Goal: Information Seeking & Learning: Learn about a topic

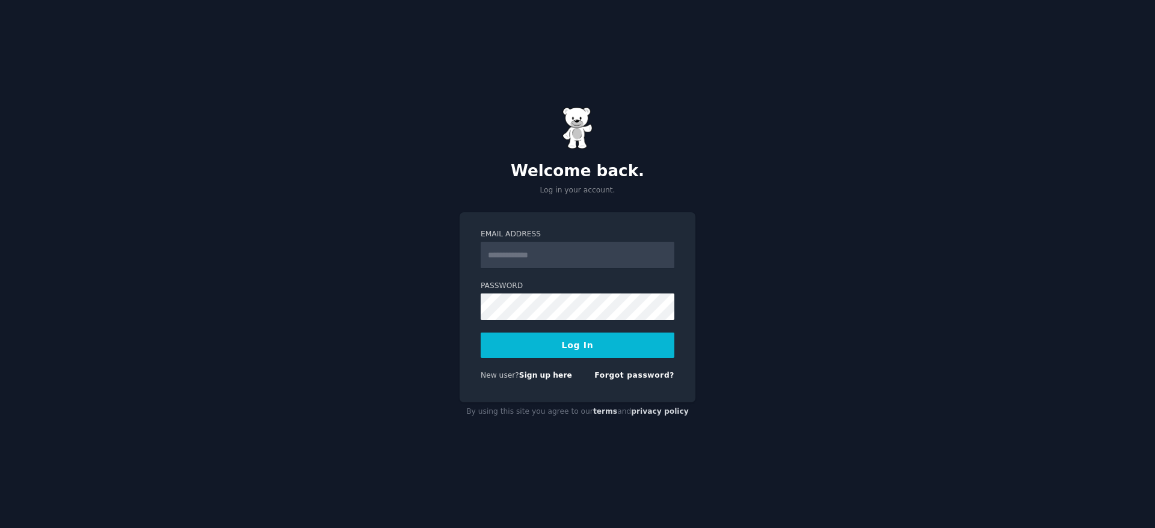
click at [557, 251] on input "Email Address" at bounding box center [578, 255] width 194 height 26
paste input "**********"
type input "**********"
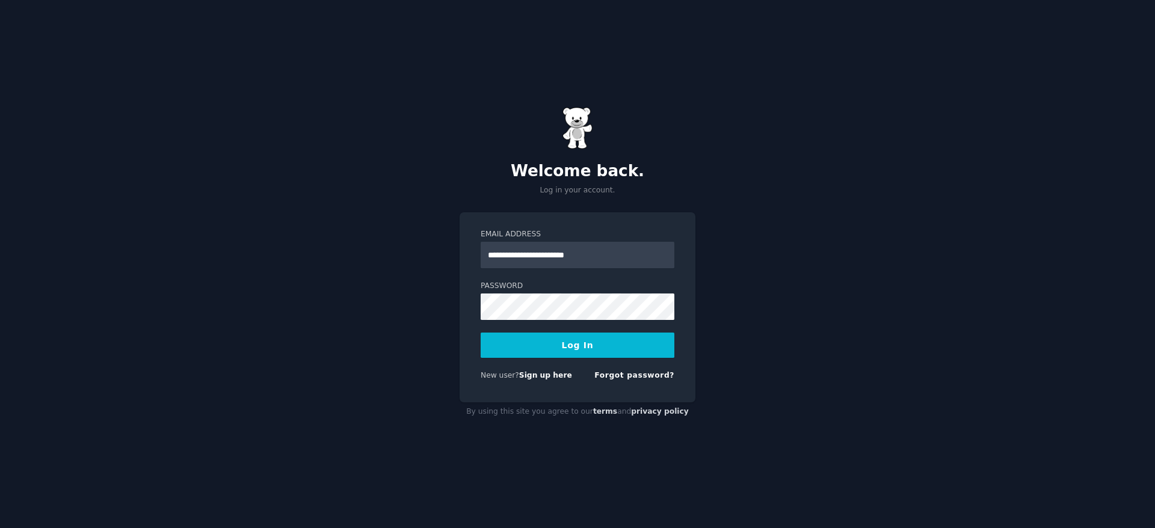
click at [496, 342] on button "Log In" at bounding box center [578, 345] width 194 height 25
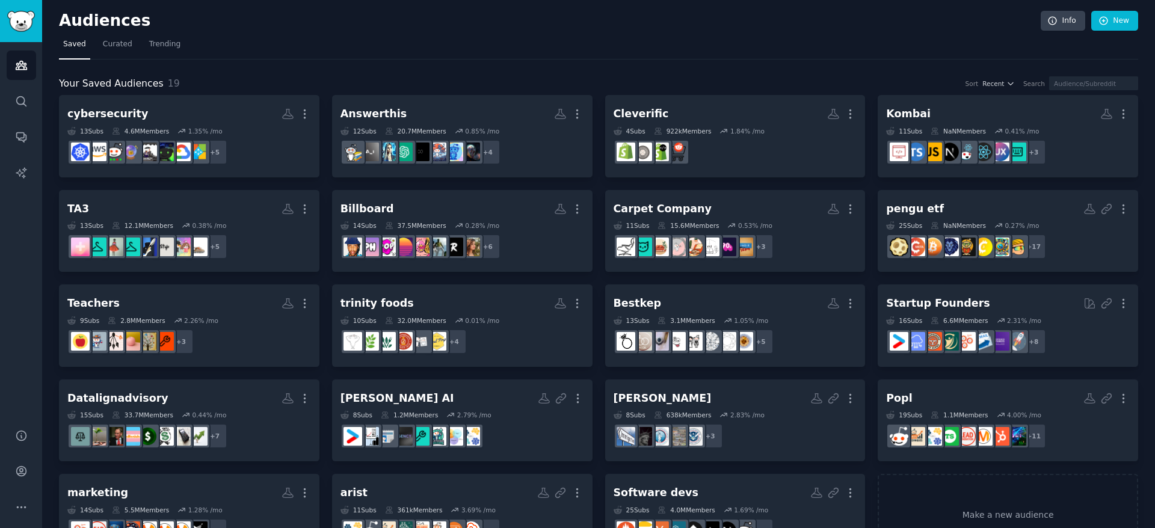
click at [262, 42] on nav "Saved Curated Trending" at bounding box center [598, 47] width 1079 height 25
click at [21, 147] on link "Conversations" at bounding box center [21, 136] width 29 height 29
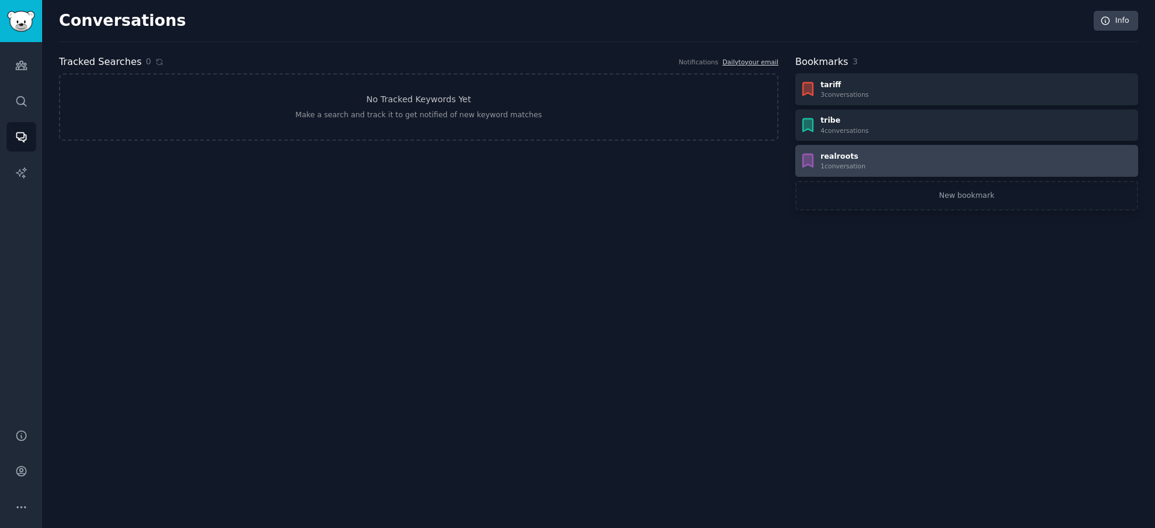
click at [860, 153] on div "realroots" at bounding box center [843, 157] width 45 height 11
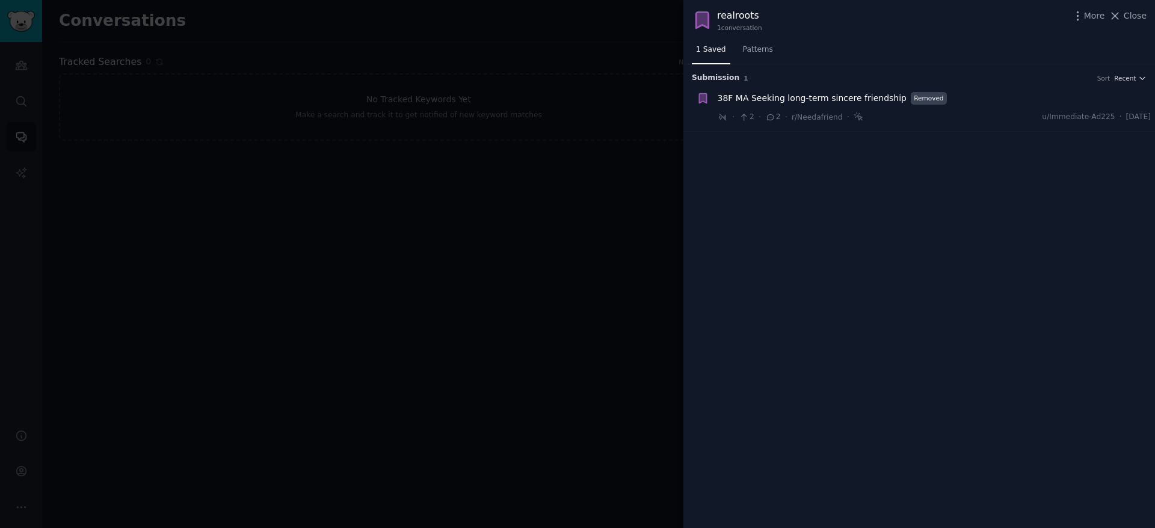
click at [544, 256] on div at bounding box center [577, 264] width 1155 height 528
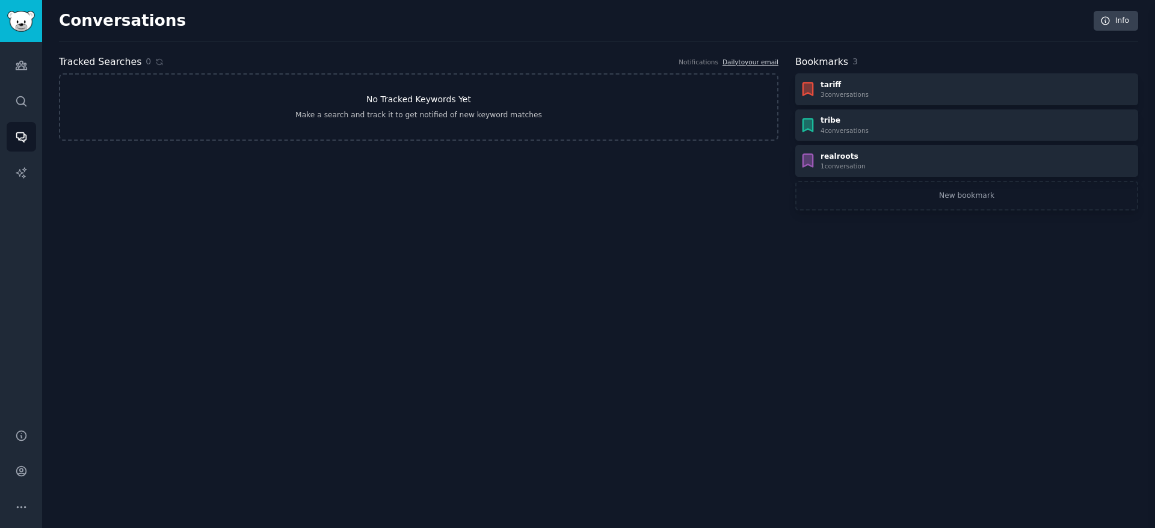
click at [452, 105] on h3 "No Tracked Keywords Yet" at bounding box center [418, 99] width 105 height 13
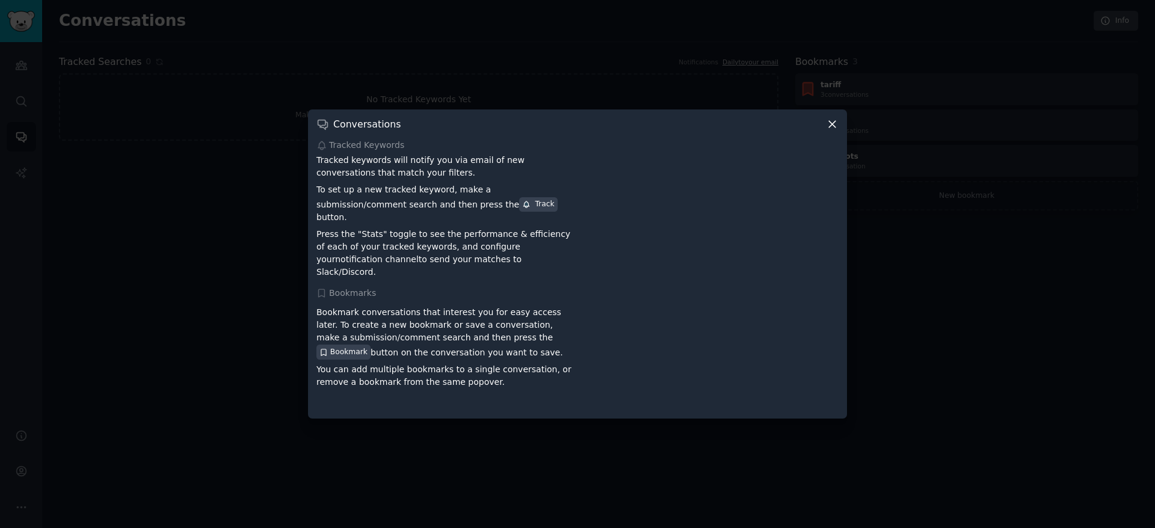
click at [824, 131] on div "Conversations" at bounding box center [577, 124] width 522 height 13
click at [824, 128] on div "Conversations" at bounding box center [577, 124] width 522 height 13
click at [831, 128] on icon at bounding box center [832, 125] width 7 height 7
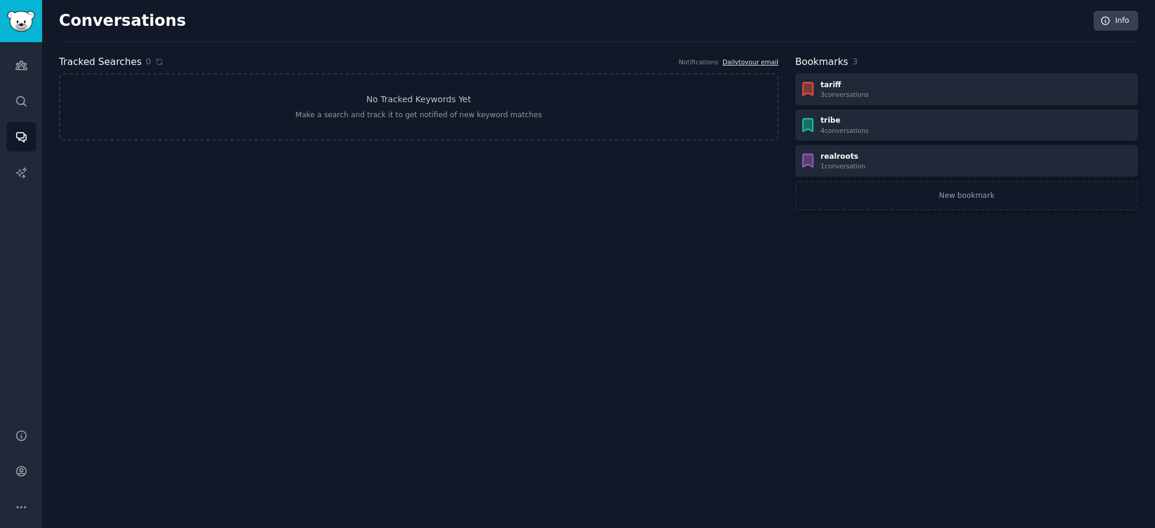
click at [729, 60] on link "Daily to your email" at bounding box center [751, 61] width 56 height 7
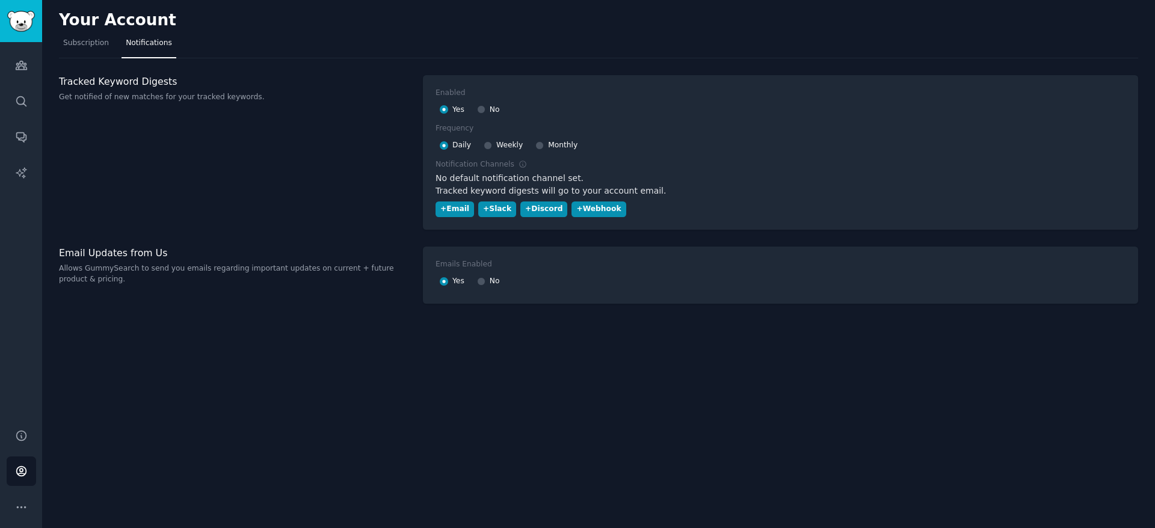
click at [355, 73] on div "Your Account Subscription Notifications Tracked Keyword Digests Get notified of…" at bounding box center [598, 264] width 1113 height 528
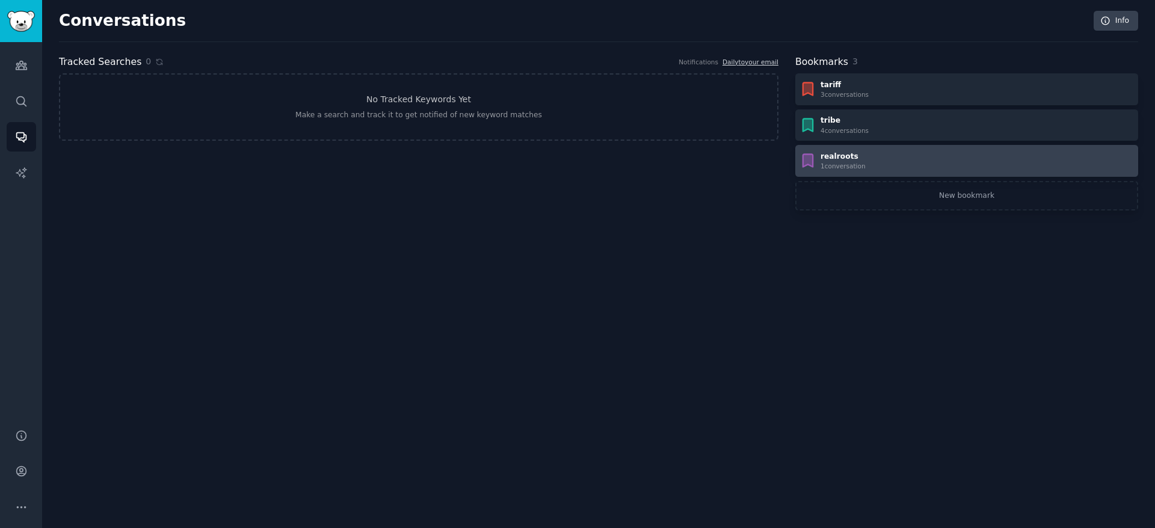
click at [842, 158] on div "realroots" at bounding box center [843, 157] width 45 height 11
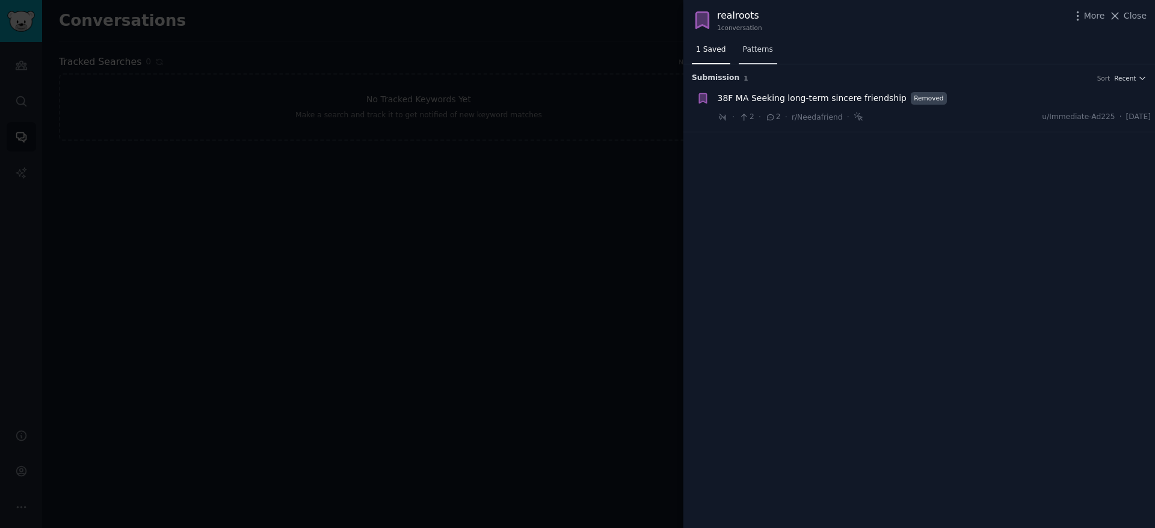
click at [748, 55] on link "Patterns" at bounding box center [758, 52] width 39 height 25
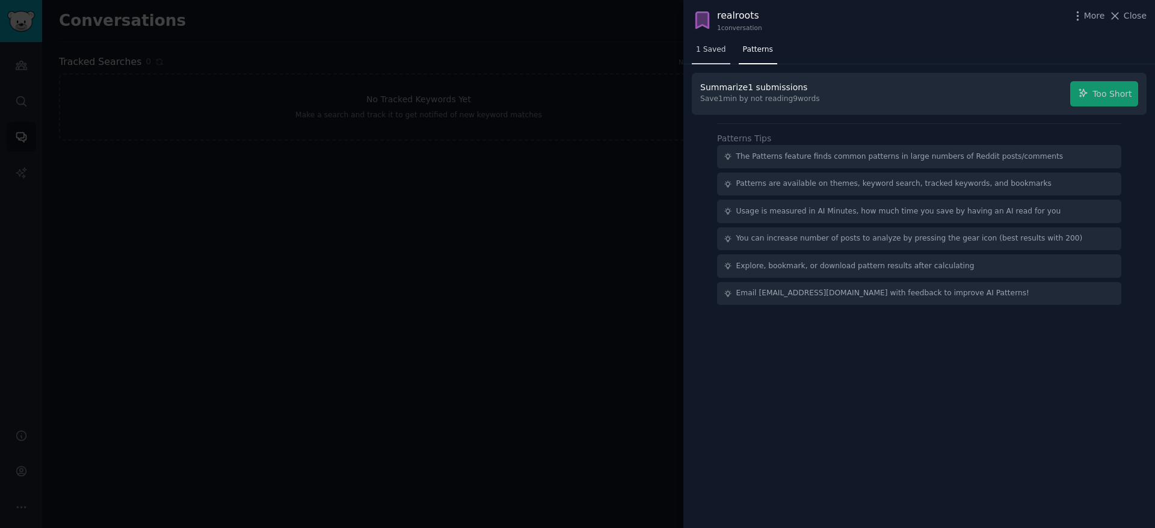
click at [705, 54] on span "1 Saved" at bounding box center [711, 50] width 30 height 11
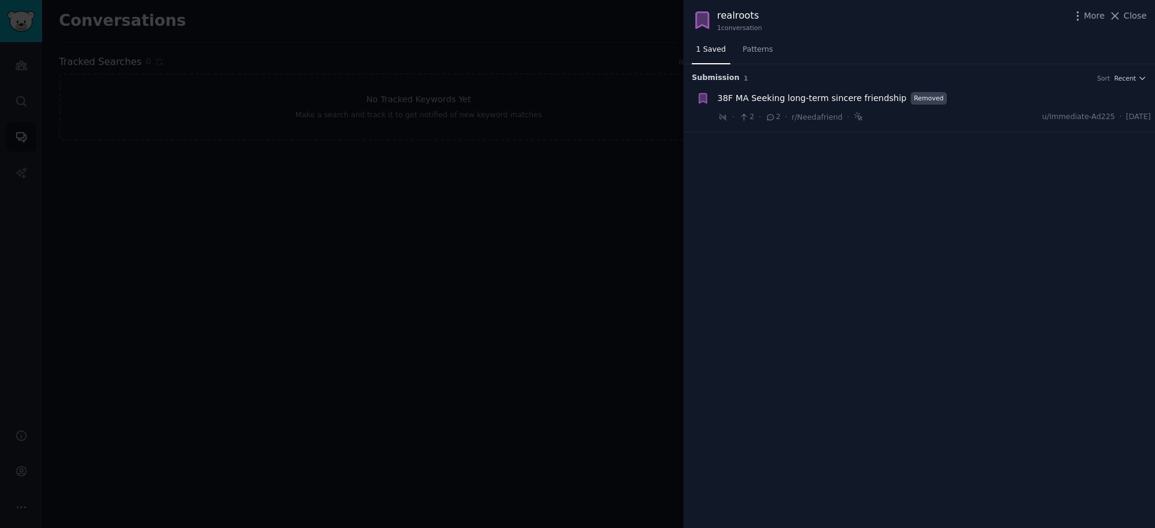
click at [549, 210] on div at bounding box center [577, 264] width 1155 height 528
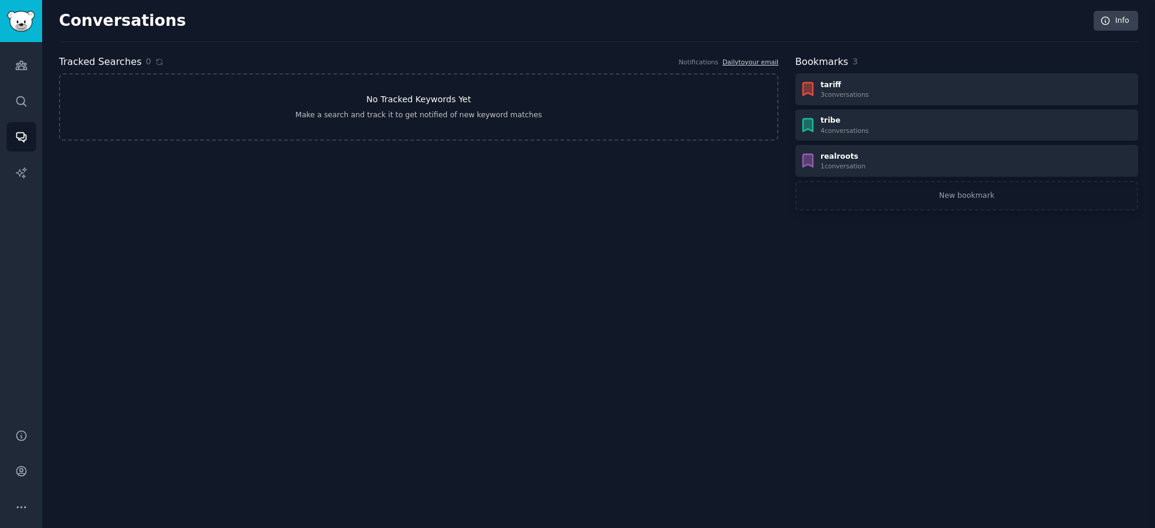
click at [329, 90] on link "No Tracked Keywords Yet Make a search and track it to get notified of new keywo…" at bounding box center [419, 106] width 720 height 67
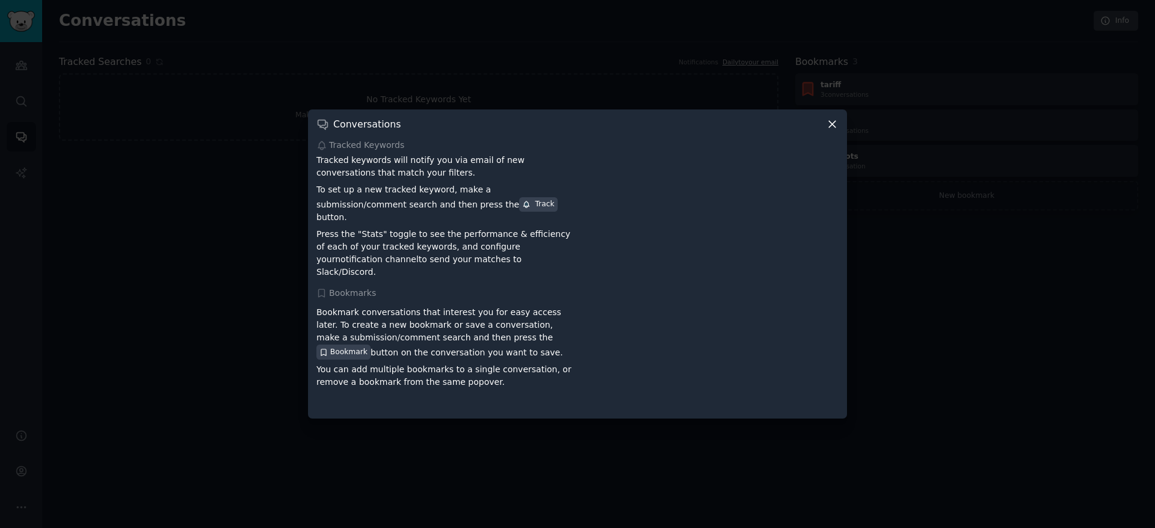
click at [508, 85] on div at bounding box center [577, 264] width 1155 height 528
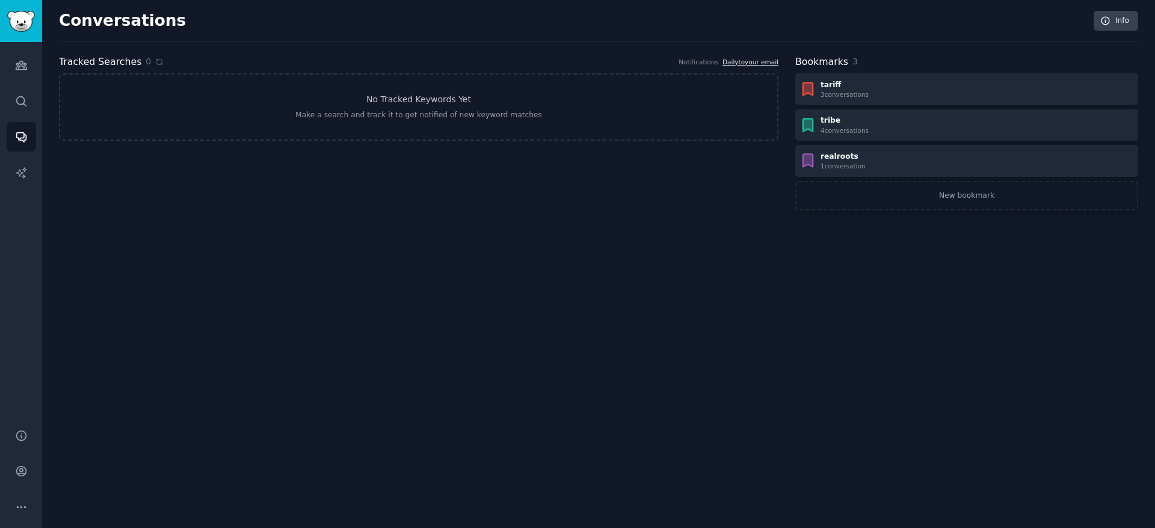
click at [723, 63] on link "Daily to your email" at bounding box center [751, 61] width 56 height 7
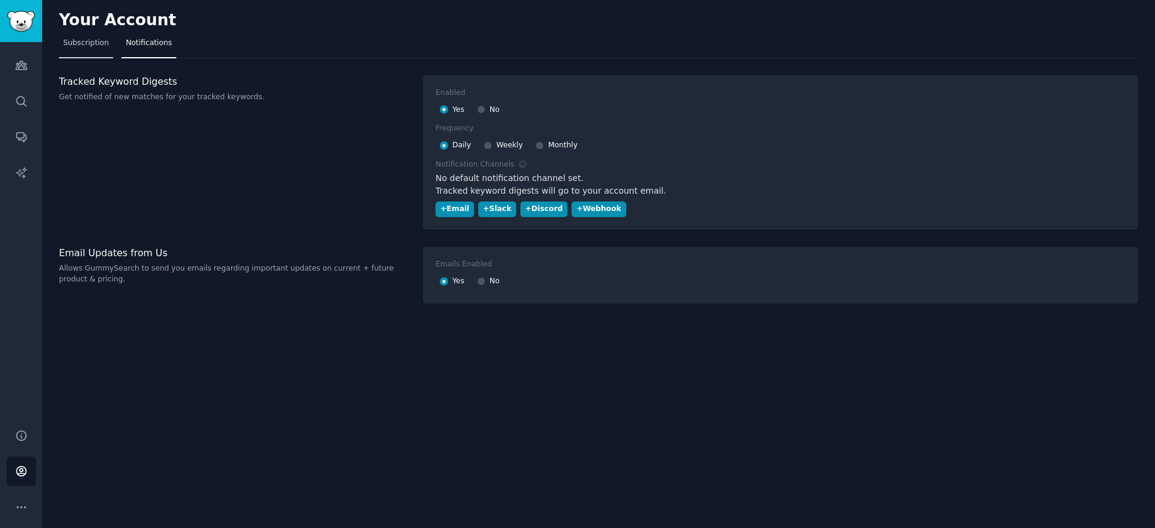
click at [85, 49] on link "Subscription" at bounding box center [86, 46] width 54 height 25
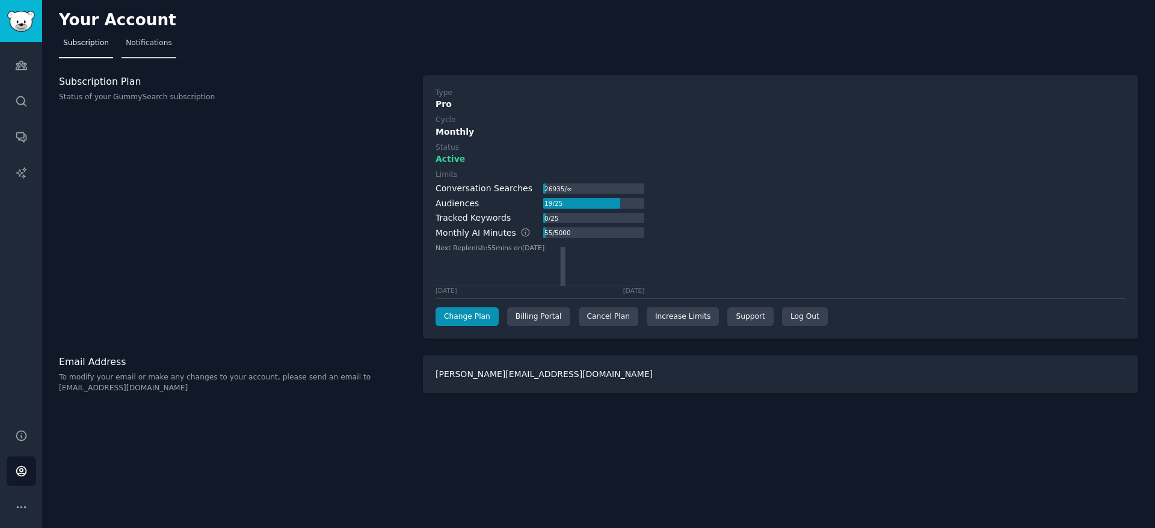
click at [152, 47] on span "Notifications" at bounding box center [149, 43] width 46 height 11
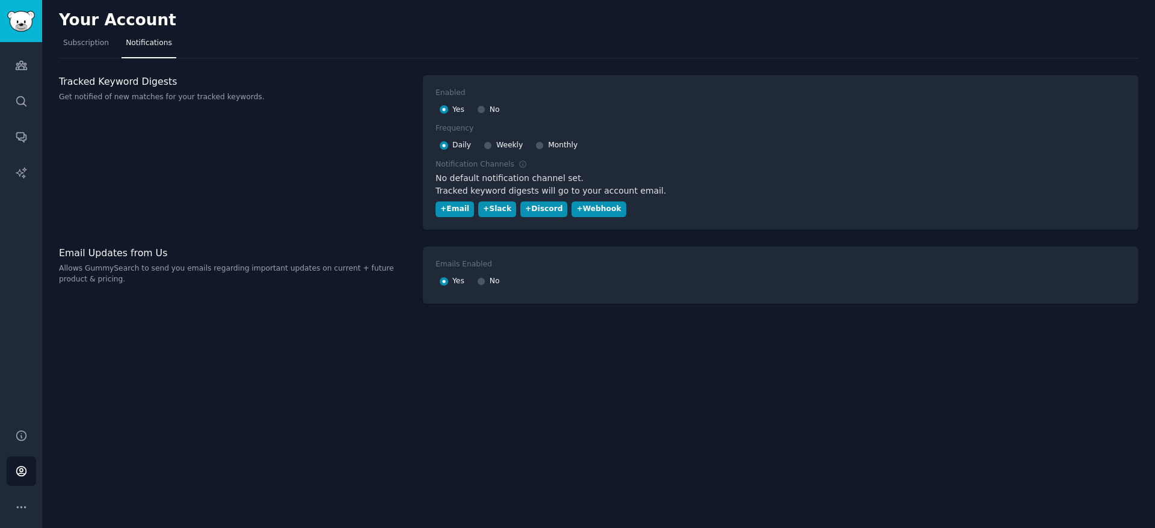
drag, startPoint x: 329, startPoint y: 118, endPoint x: 341, endPoint y: 125, distance: 13.5
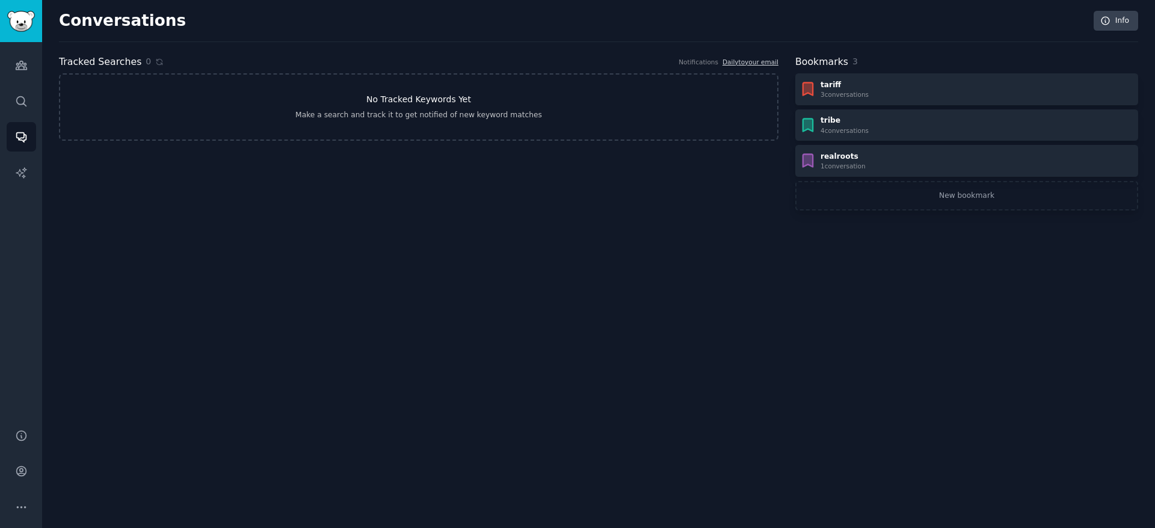
click at [478, 106] on link "No Tracked Keywords Yet Make a search and track it to get notified of new keywo…" at bounding box center [419, 106] width 720 height 67
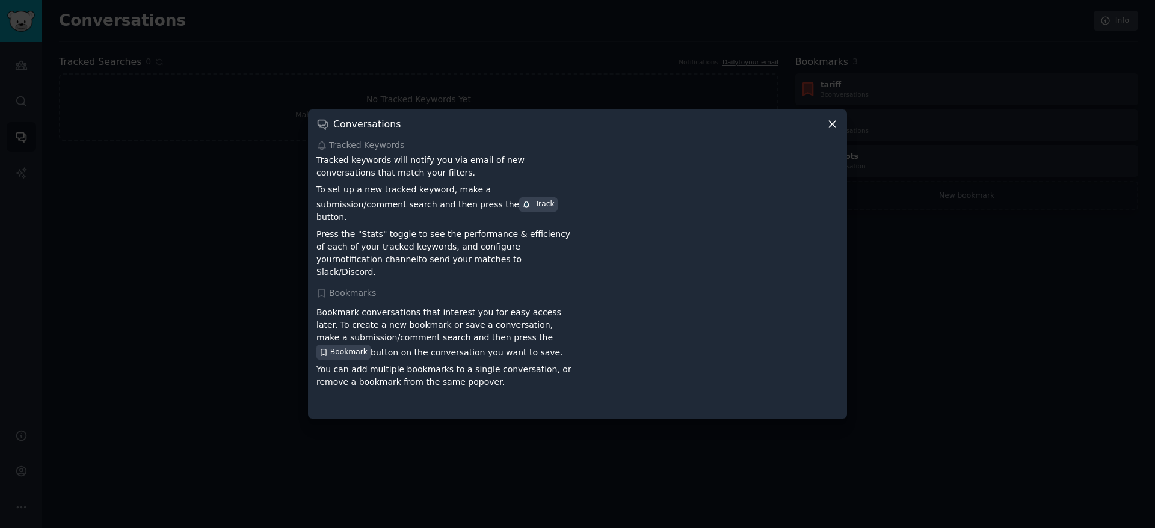
click at [840, 132] on div "Conversations Tracked Keywords Tracked keywords will notify you via email of ne…" at bounding box center [577, 263] width 539 height 309
click at [839, 132] on div "Conversations Tracked Keywords Tracked keywords will notify you via email of ne…" at bounding box center [577, 263] width 539 height 309
click at [827, 138] on div "Conversations Tracked Keywords Tracked keywords will notify you via email of ne…" at bounding box center [577, 263] width 539 height 309
click at [833, 131] on icon at bounding box center [832, 124] width 13 height 13
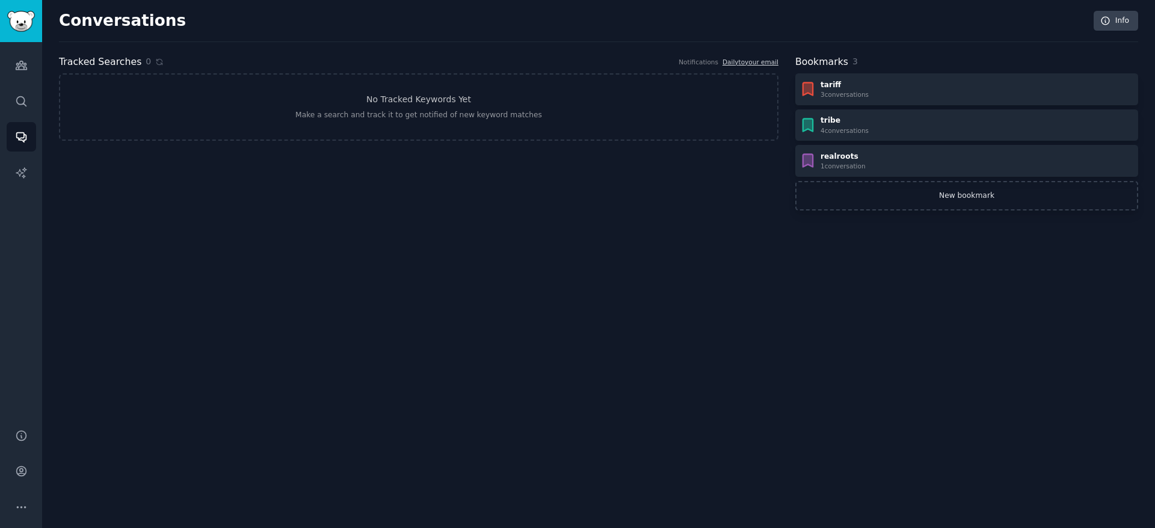
click at [845, 182] on link "New bookmark" at bounding box center [966, 196] width 343 height 30
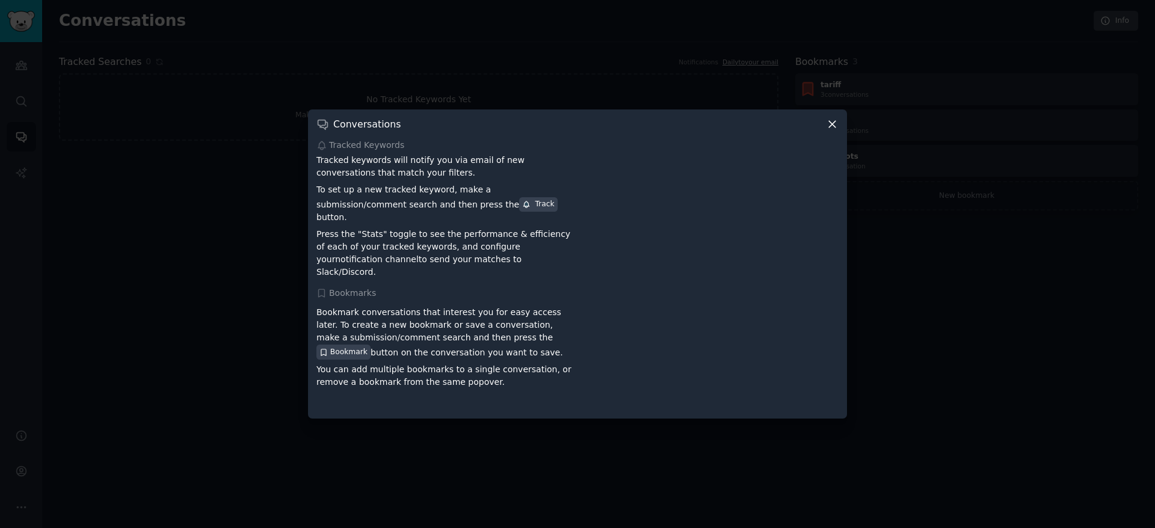
click at [826, 131] on icon at bounding box center [832, 124] width 13 height 13
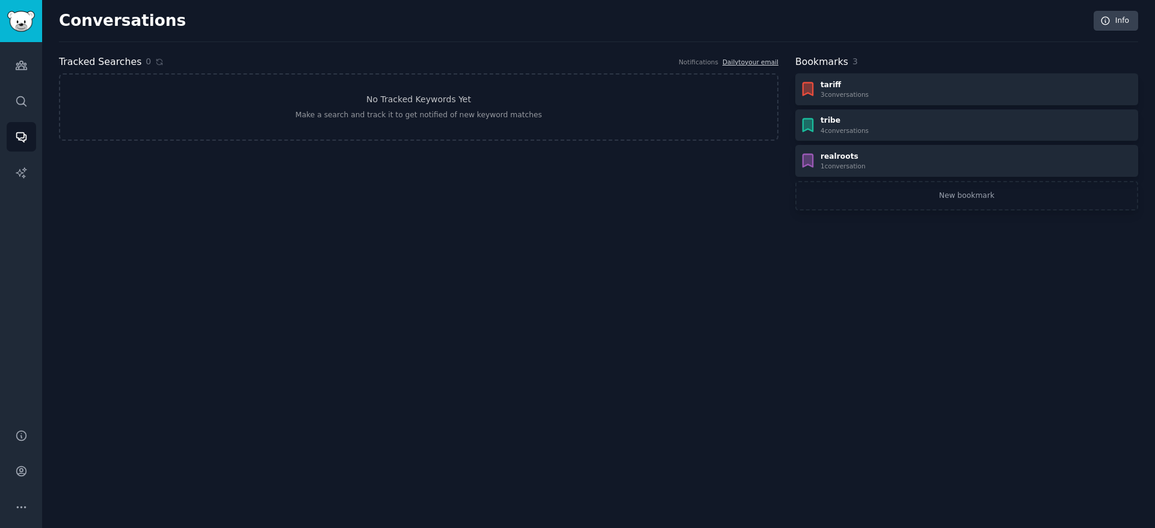
click at [19, 83] on div "Audiences Search Conversations AI Reports" at bounding box center [21, 228] width 42 height 372
click at [23, 95] on icon "Sidebar" at bounding box center [21, 101] width 13 height 13
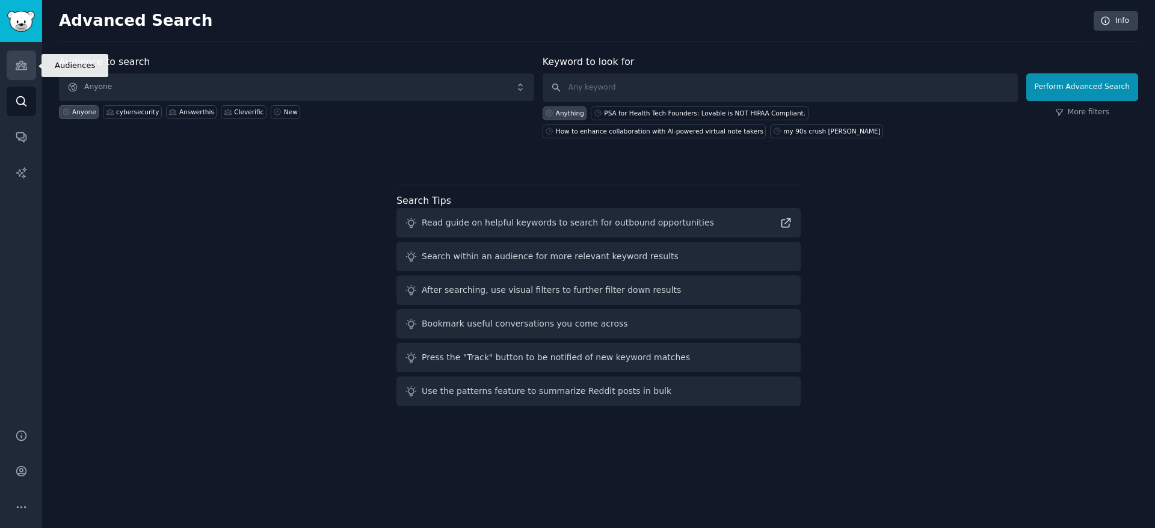
click at [19, 67] on icon "Sidebar" at bounding box center [21, 65] width 13 height 13
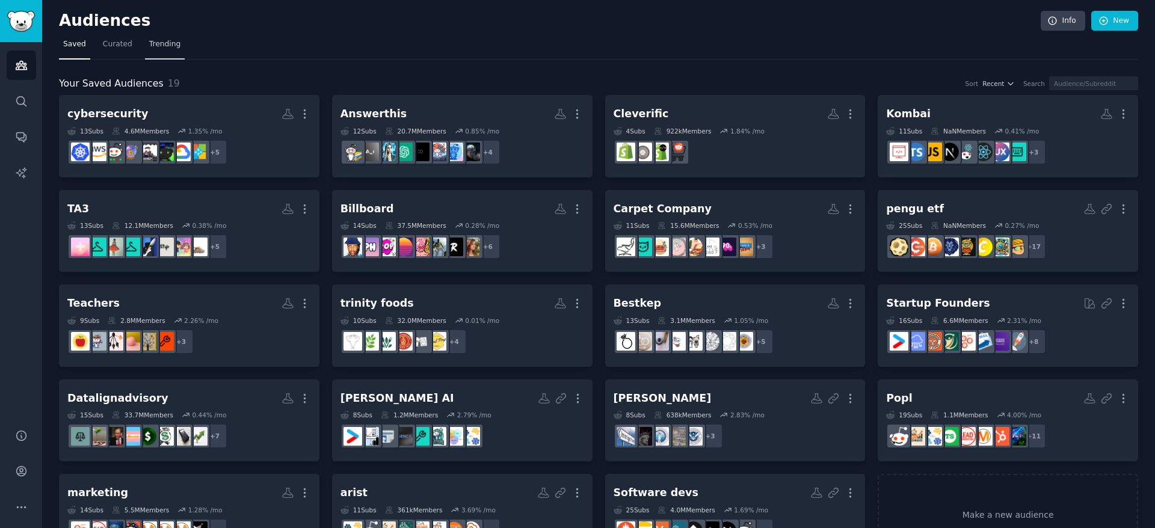
click at [145, 45] on link "Trending" at bounding box center [165, 47] width 40 height 25
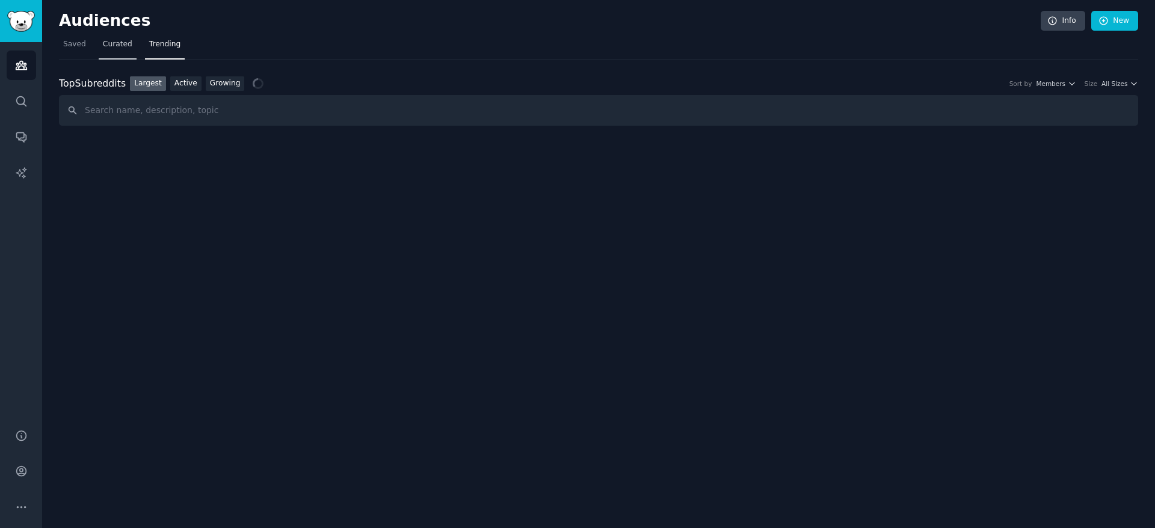
click at [105, 48] on span "Curated" at bounding box center [117, 44] width 29 height 11
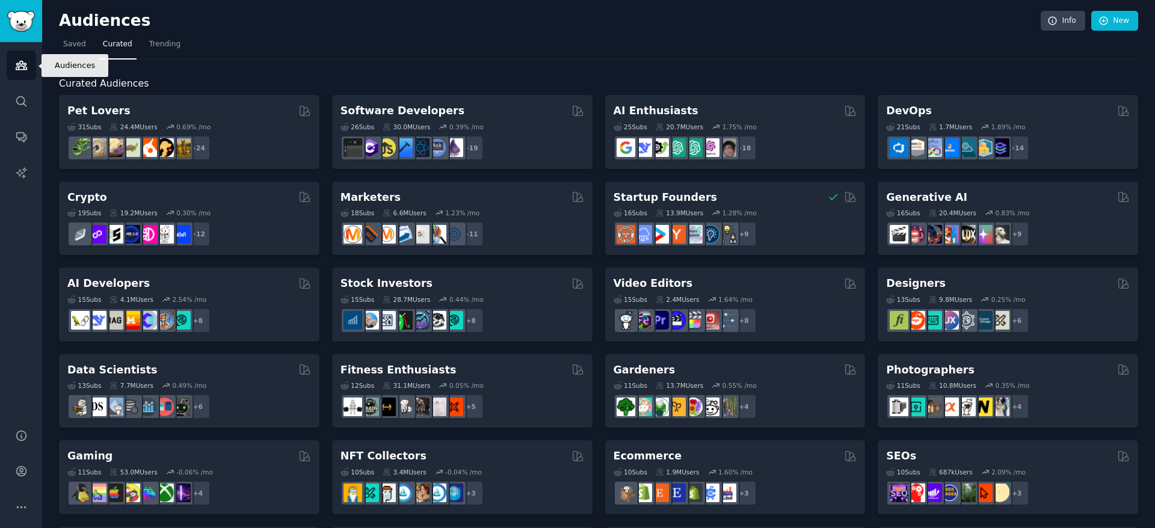
click at [28, 73] on link "Audiences" at bounding box center [21, 65] width 29 height 29
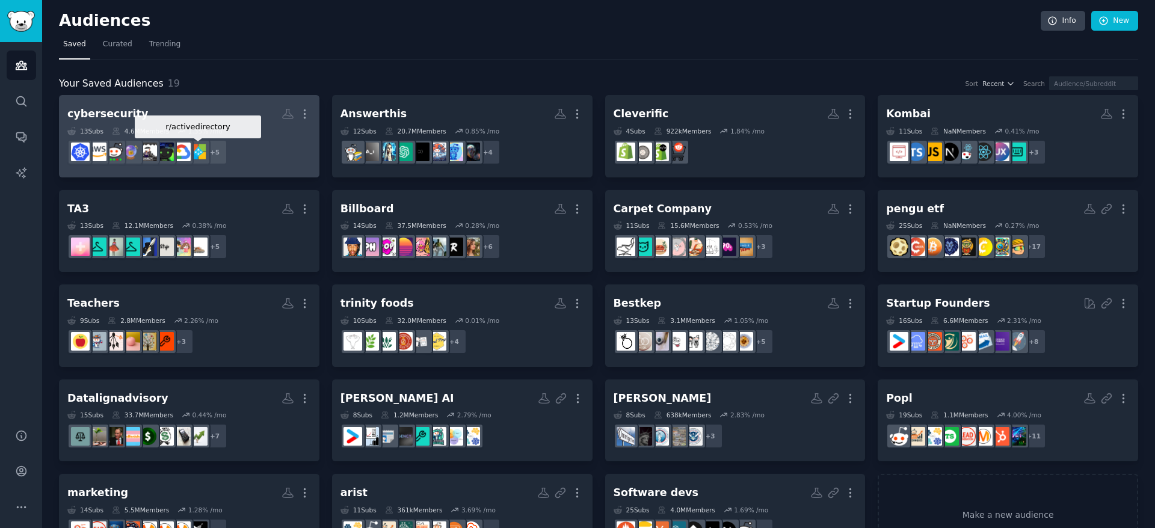
click at [207, 119] on h2 "cybersecurity More" at bounding box center [189, 113] width 244 height 21
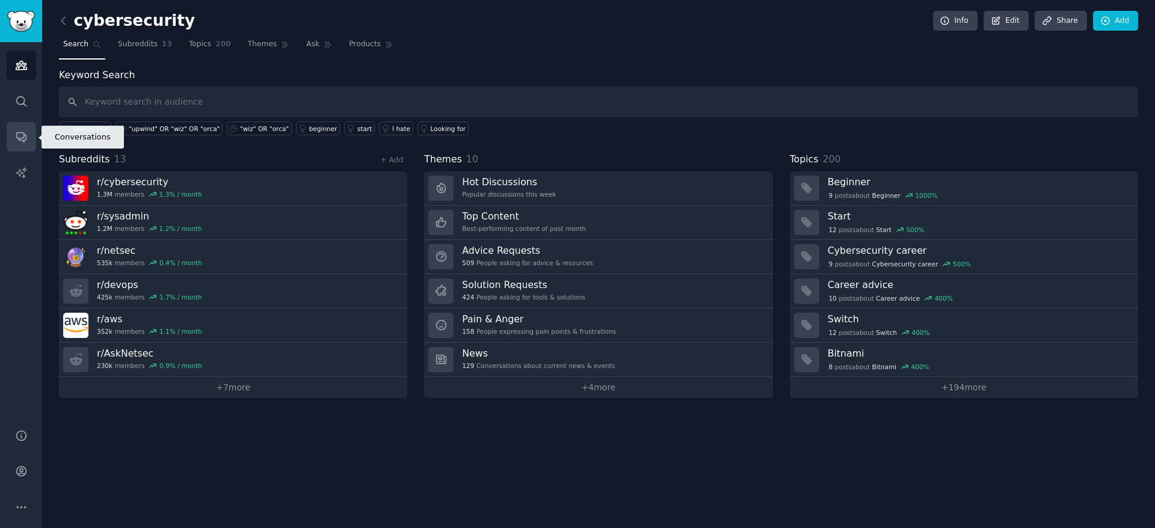
click at [21, 135] on icon "Sidebar" at bounding box center [21, 137] width 13 height 13
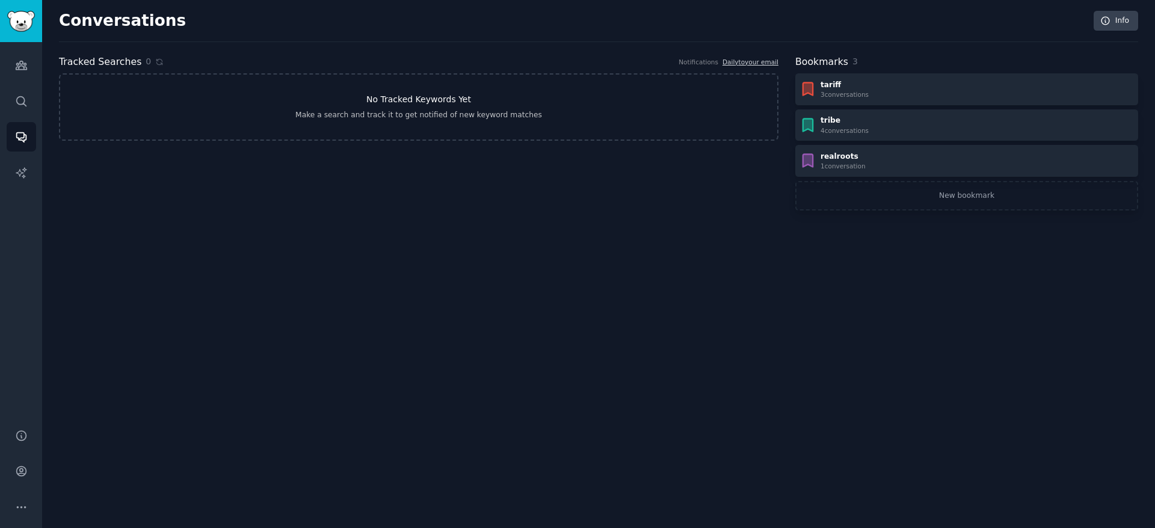
click at [590, 119] on link "No Tracked Keywords Yet Make a search and track it to get notified of new keywo…" at bounding box center [419, 106] width 720 height 67
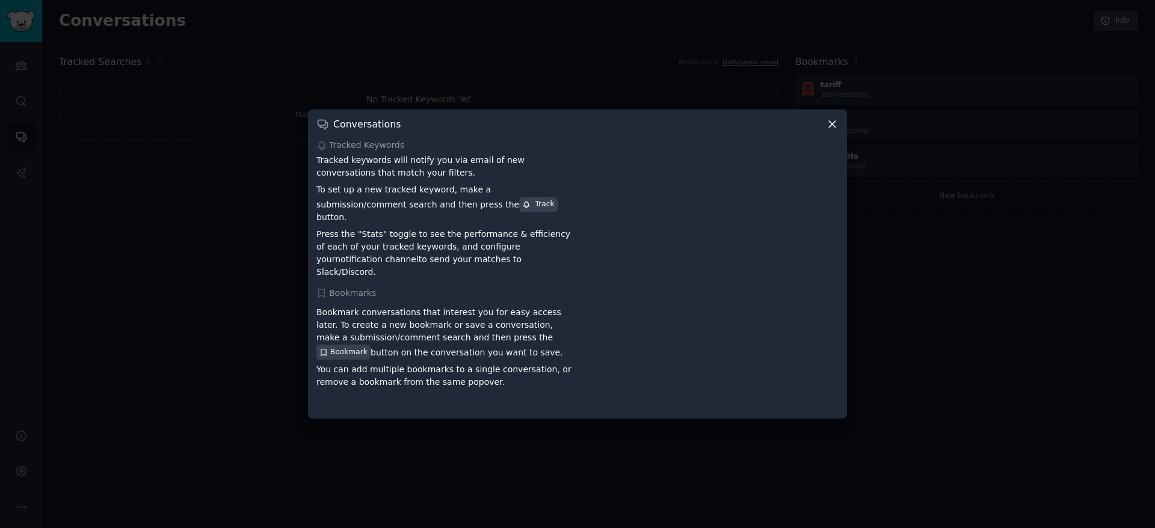
drag, startPoint x: 85, startPoint y: 325, endPoint x: 91, endPoint y: 238, distance: 87.4
click at [85, 325] on div at bounding box center [577, 264] width 1155 height 528
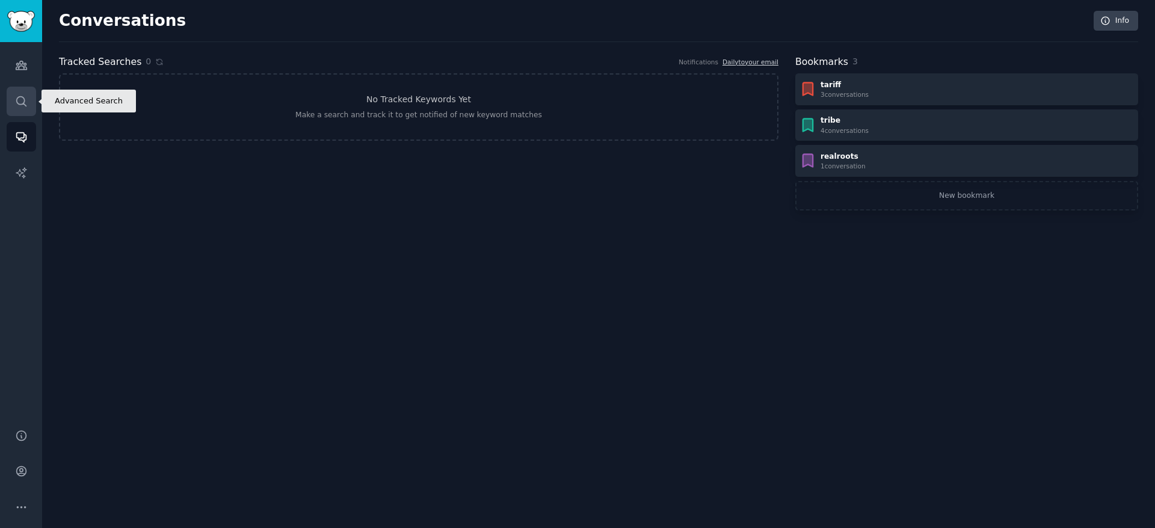
click at [30, 101] on link "Search" at bounding box center [21, 101] width 29 height 29
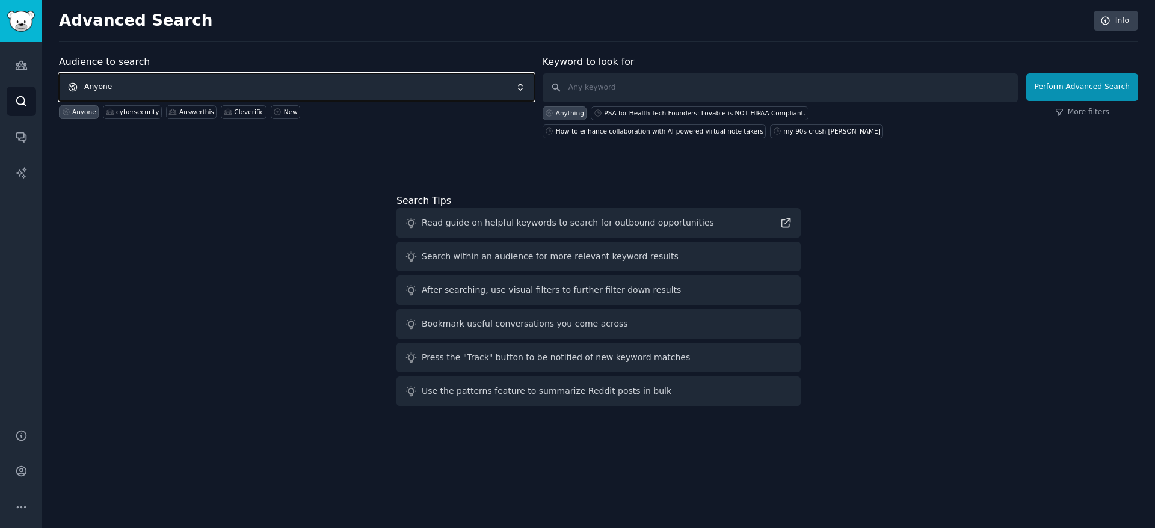
click at [265, 96] on span "Anyone" at bounding box center [296, 87] width 475 height 28
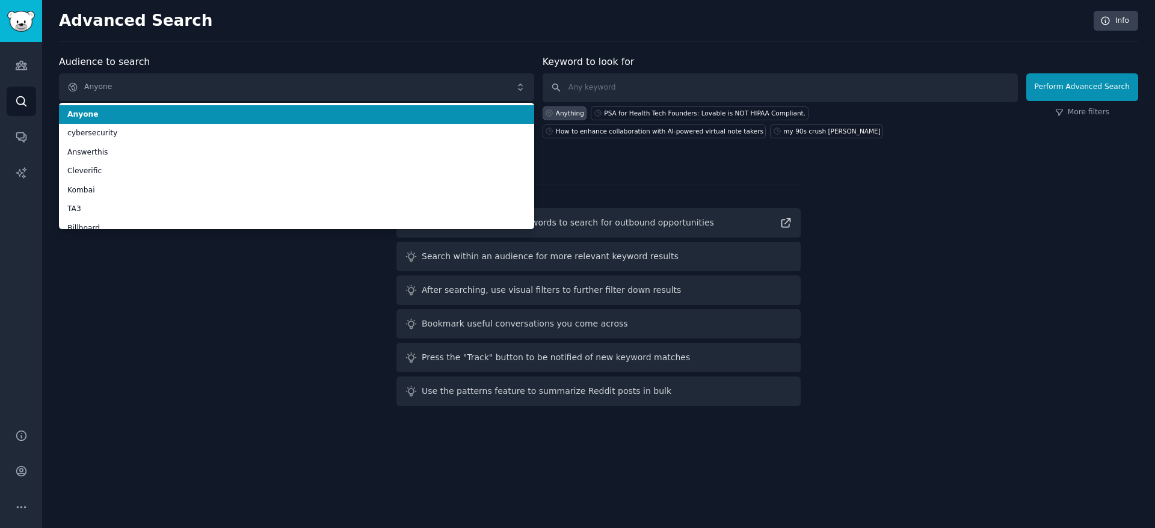
drag, startPoint x: 563, startPoint y: 38, endPoint x: 563, endPoint y: 51, distance: 12.6
click at [561, 42] on div "Advanced Search Info Audience to search Anyone Anyone cybersecurity Answerthis …" at bounding box center [598, 264] width 1113 height 528
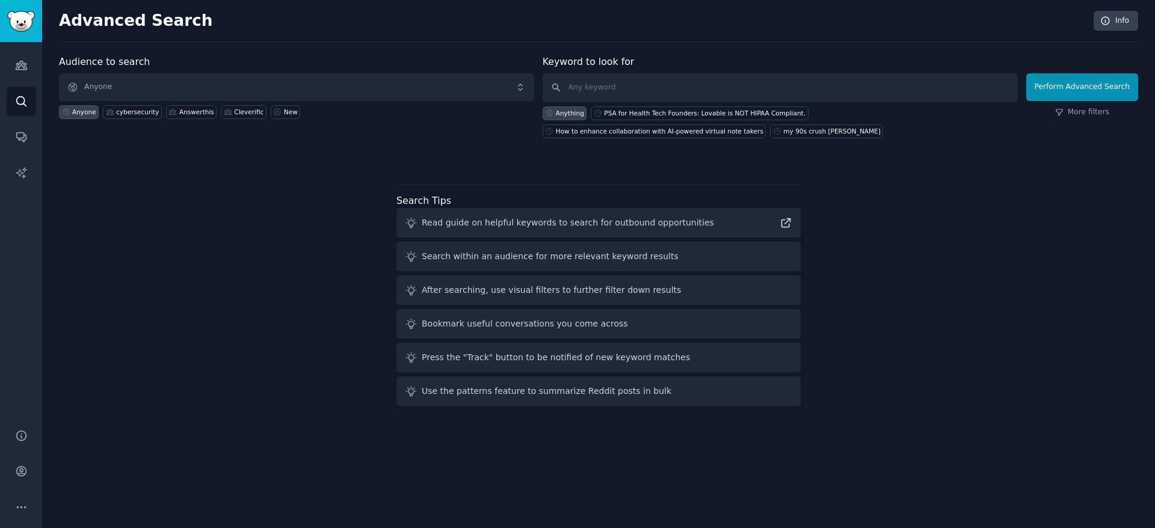
click at [587, 72] on div "Keyword to look for Anything PSA for Health Tech Founders: Lovable is NOT HIPAA…" at bounding box center [780, 97] width 475 height 84
click at [588, 78] on input "text" at bounding box center [780, 87] width 475 height 29
type input ""realroots""
click button "Perform Advanced Search" at bounding box center [1082, 87] width 112 height 28
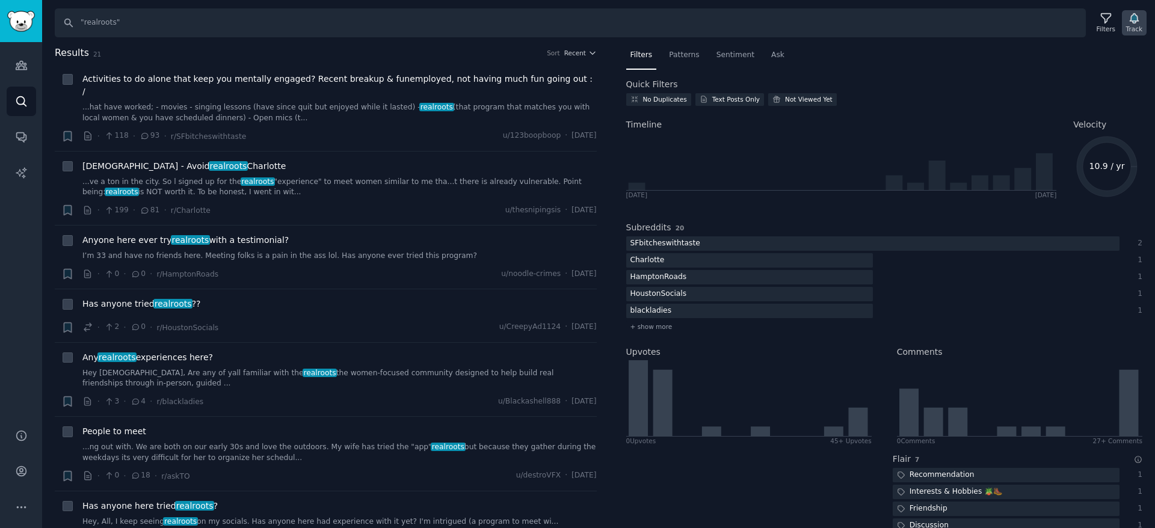
click at [1139, 25] on div "Track" at bounding box center [1134, 29] width 16 height 8
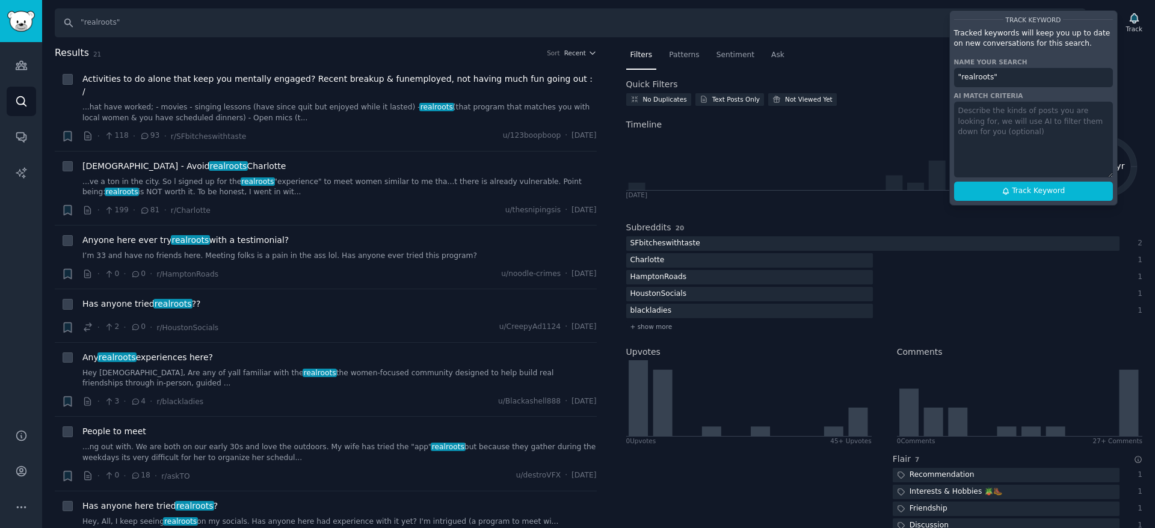
click at [1014, 121] on textarea at bounding box center [1033, 140] width 159 height 76
click at [1026, 198] on button "Track Keyword" at bounding box center [1033, 191] width 159 height 19
type input ""realroots""
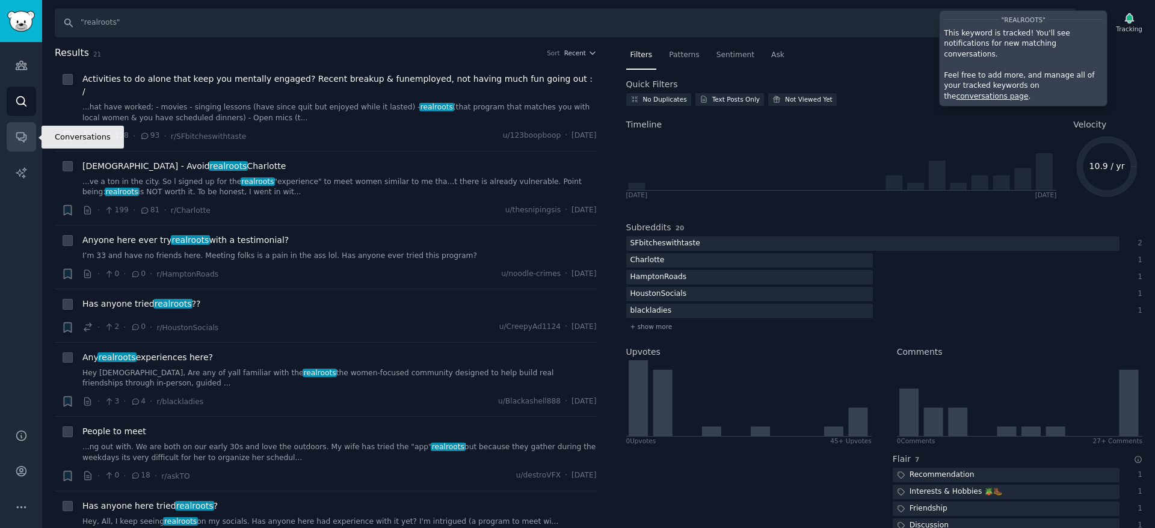
click at [26, 138] on icon "Sidebar" at bounding box center [21, 138] width 10 height 10
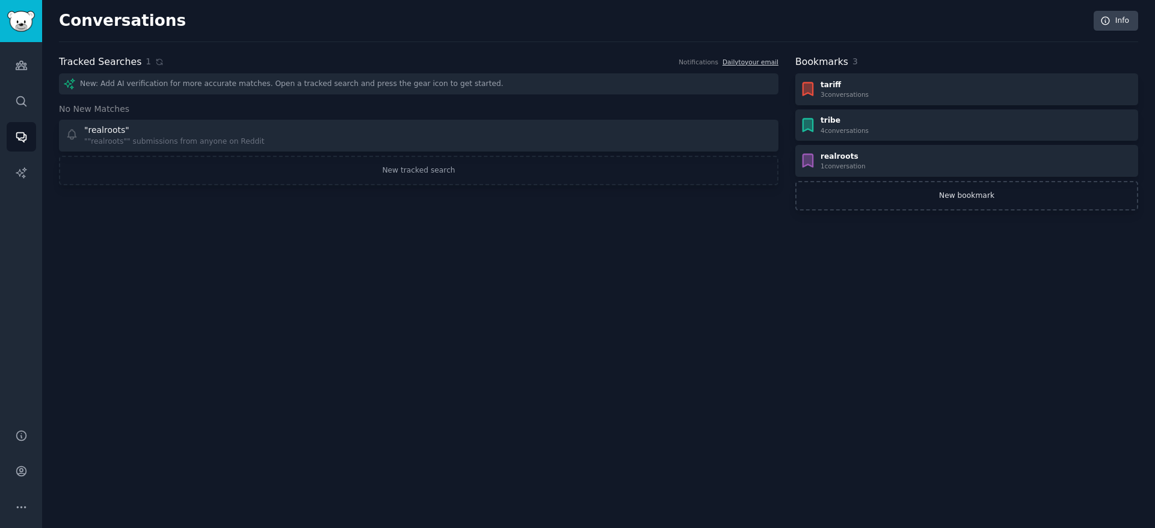
click at [918, 185] on link "New bookmark" at bounding box center [966, 196] width 343 height 30
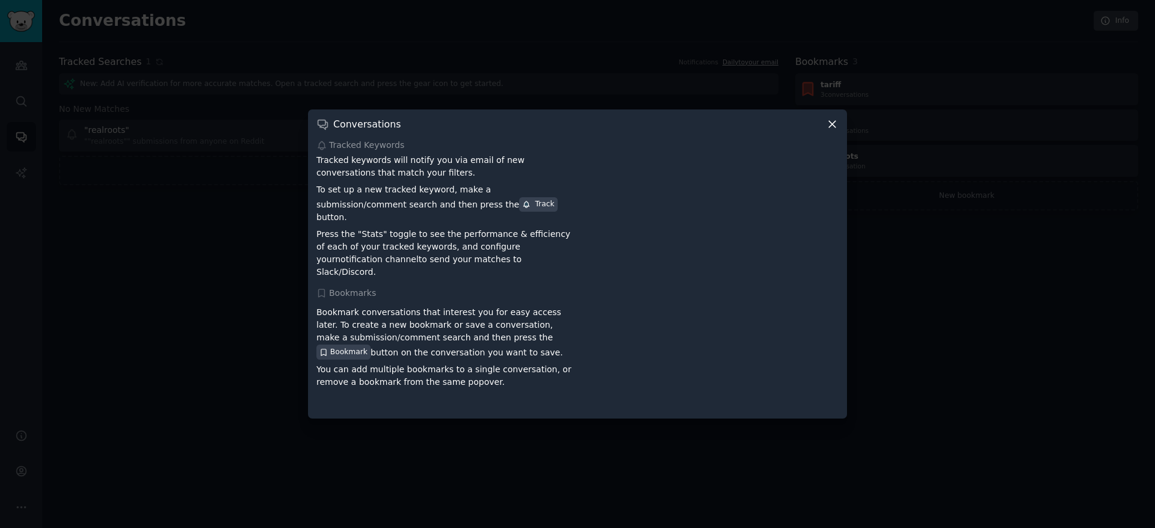
click at [914, 78] on div at bounding box center [577, 264] width 1155 height 528
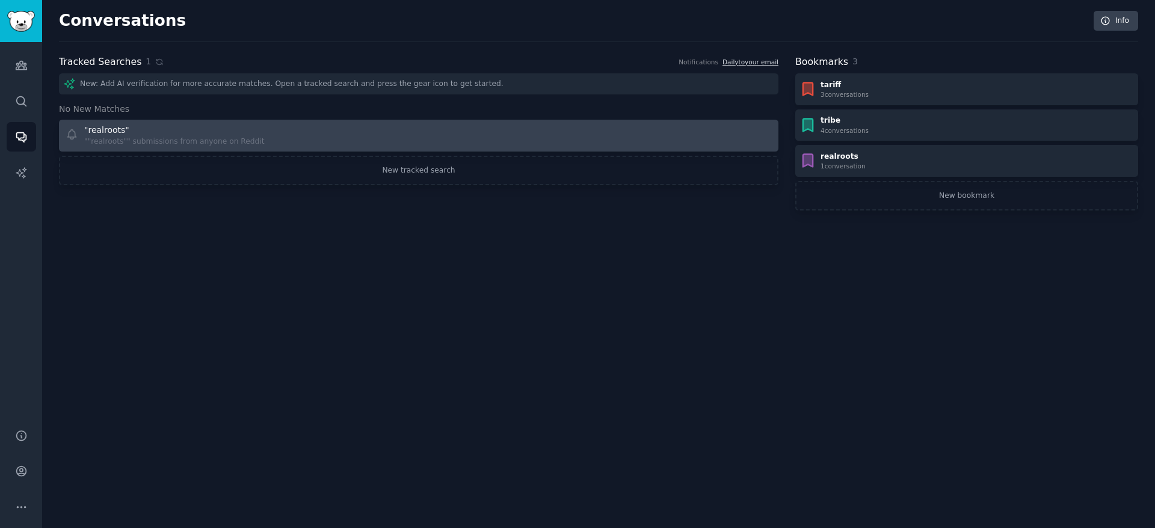
click at [515, 141] on div at bounding box center [599, 135] width 345 height 23
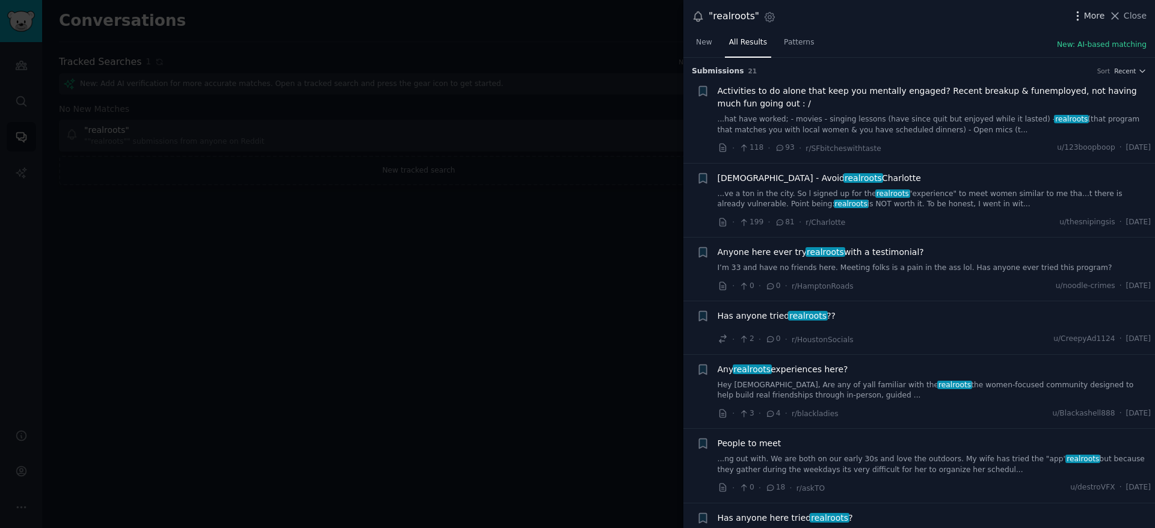
click at [1084, 15] on icon "button" at bounding box center [1077, 16] width 13 height 13
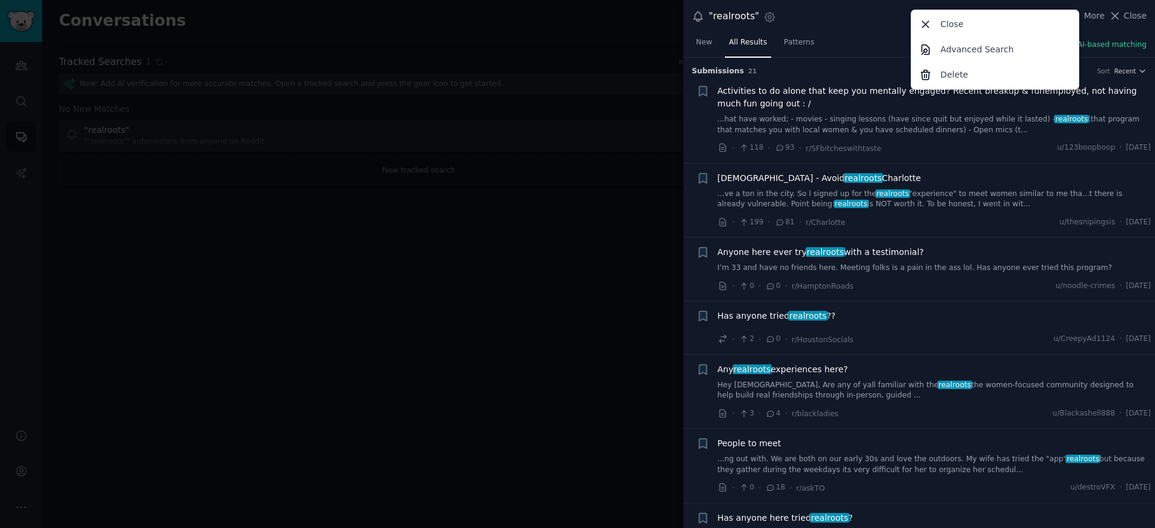
click at [717, 52] on nav "New All Results Patterns" at bounding box center [755, 45] width 127 height 25
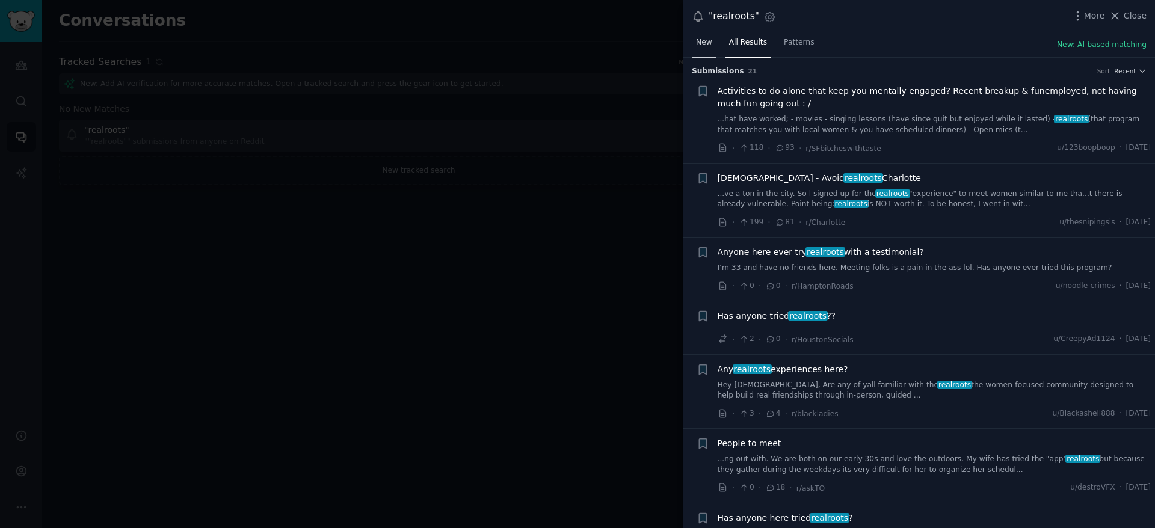
click at [712, 49] on link "New" at bounding box center [704, 45] width 25 height 25
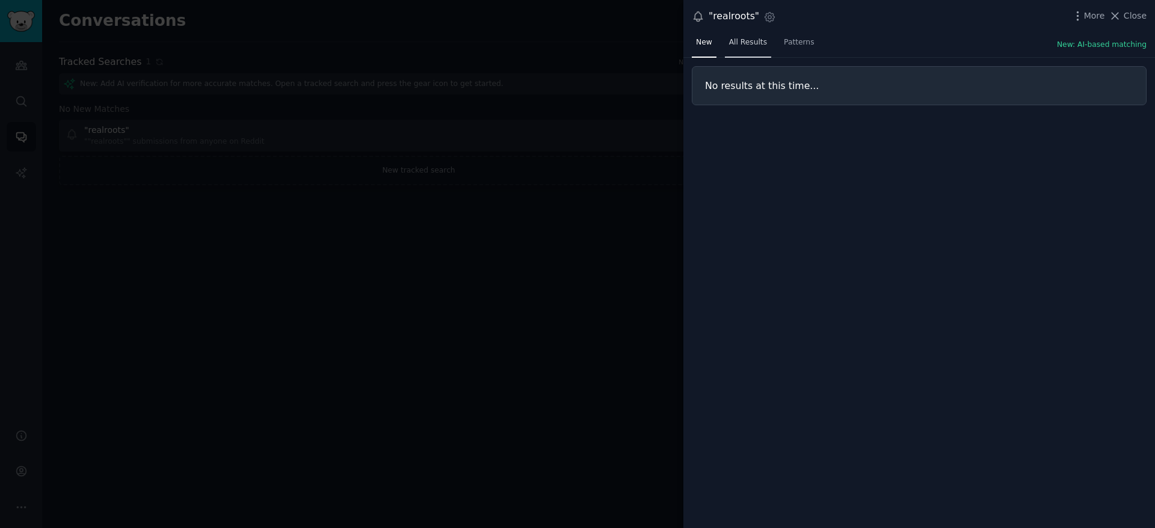
click at [763, 49] on link "All Results" at bounding box center [748, 45] width 46 height 25
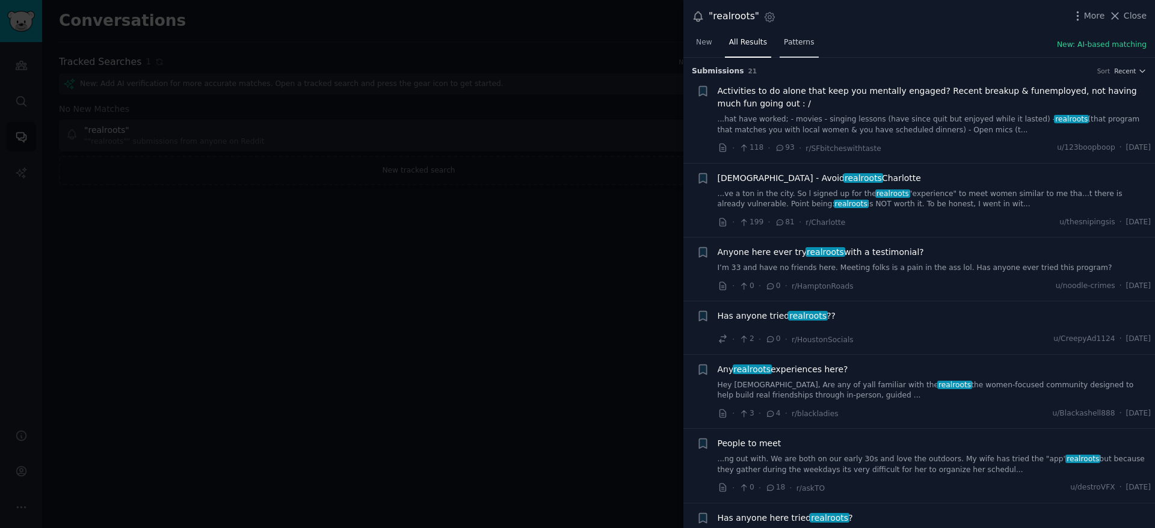
click at [807, 48] on link "Patterns" at bounding box center [799, 45] width 39 height 25
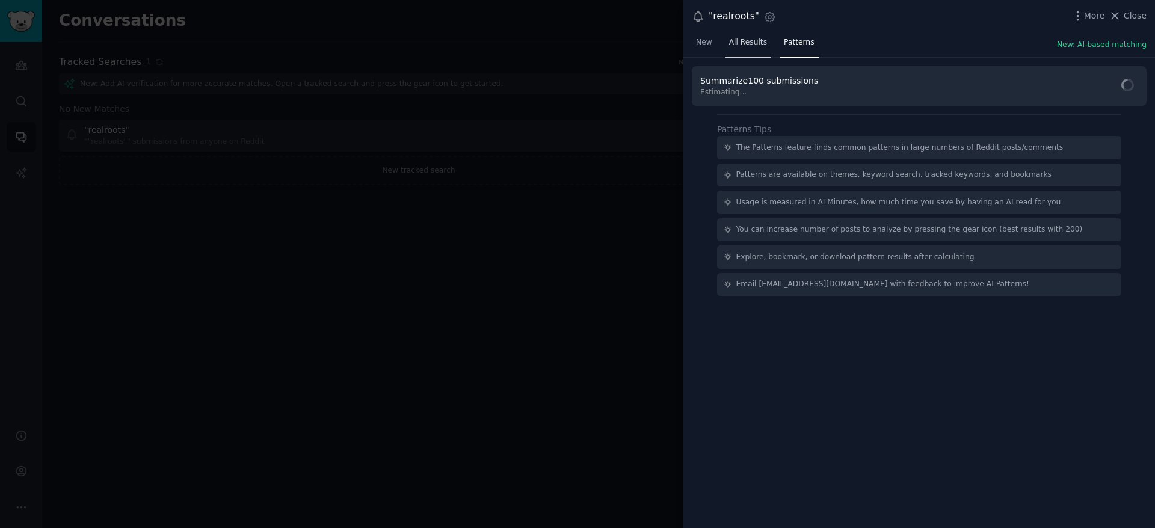
click at [734, 42] on span "All Results" at bounding box center [748, 42] width 38 height 11
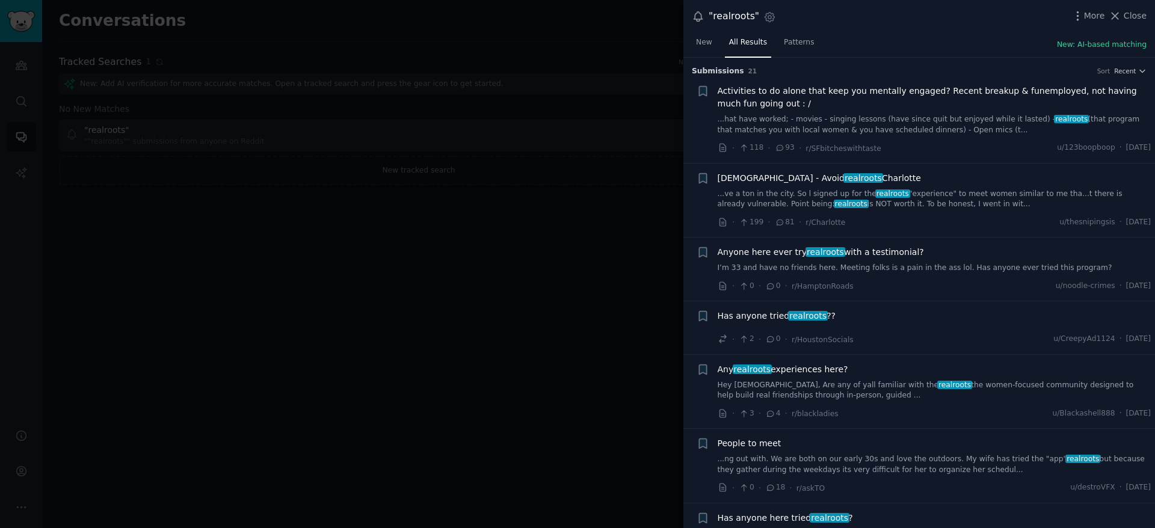
click at [974, 270] on link "I’m 33 and have no friends here. Meeting folks is a pain in the ass lol. Has an…" at bounding box center [935, 268] width 434 height 11
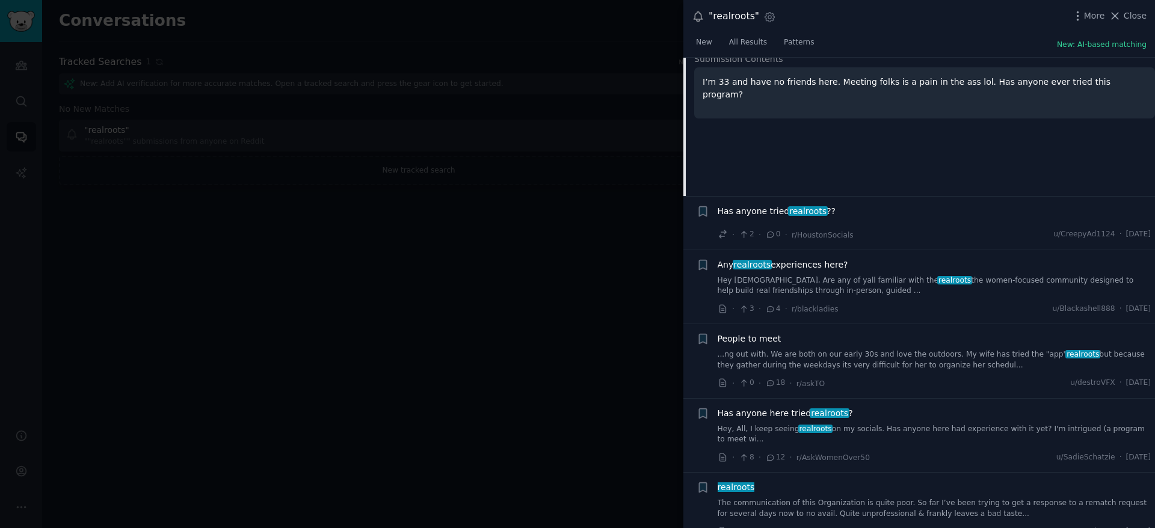
scroll to position [288, 0]
click at [417, 300] on div at bounding box center [577, 264] width 1155 height 528
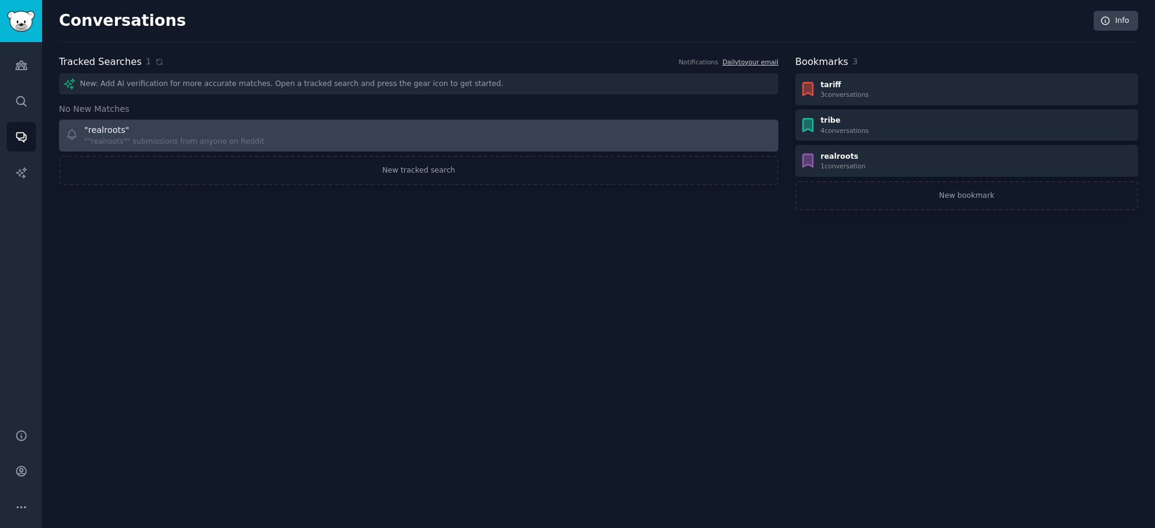
click at [230, 133] on div ""realroots"" at bounding box center [174, 130] width 180 height 13
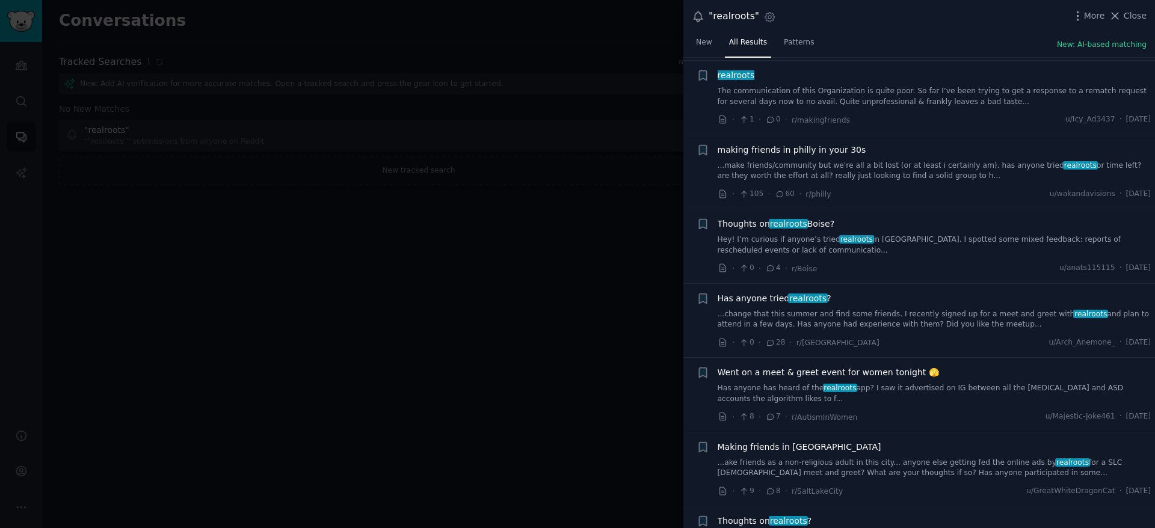
scroll to position [525, 0]
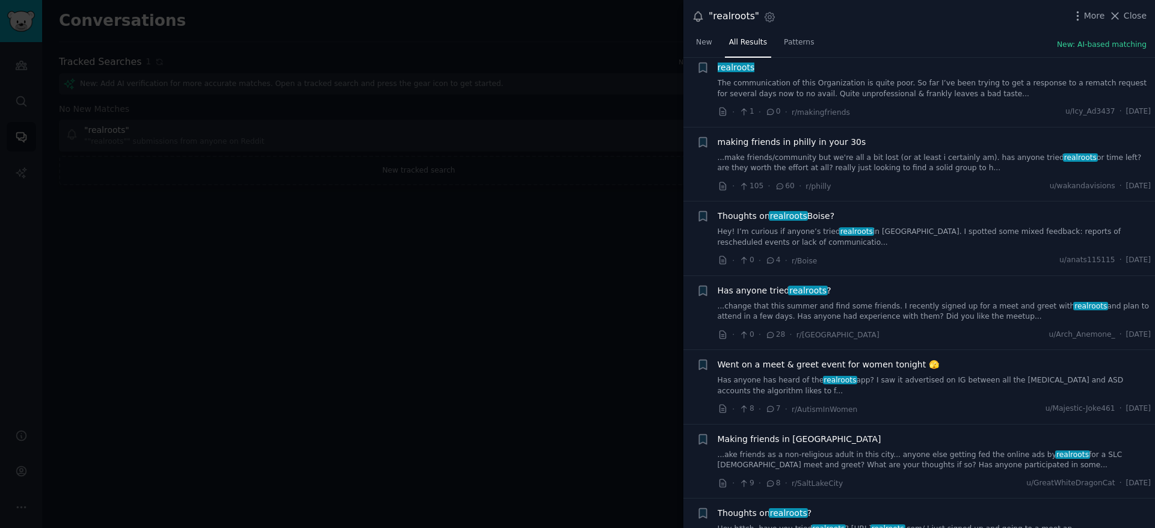
click at [819, 233] on link "Hey! I’m curious if anyone’s tried realroots in [GEOGRAPHIC_DATA]. I spotted so…" at bounding box center [935, 237] width 434 height 21
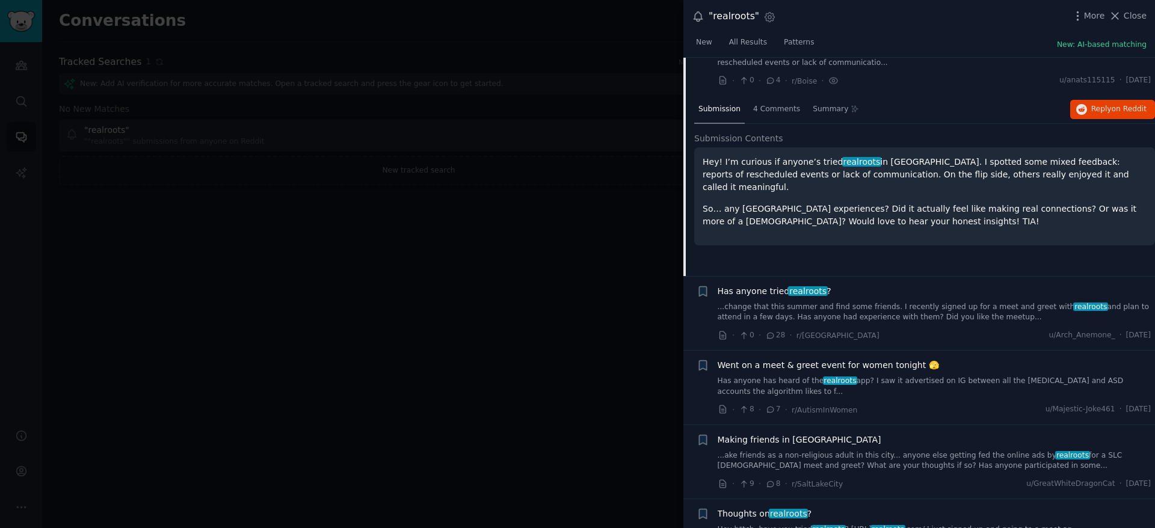
scroll to position [707, 0]
click at [868, 310] on link "...change that this summer and find some friends. I recently signed up for a me…" at bounding box center [935, 310] width 434 height 21
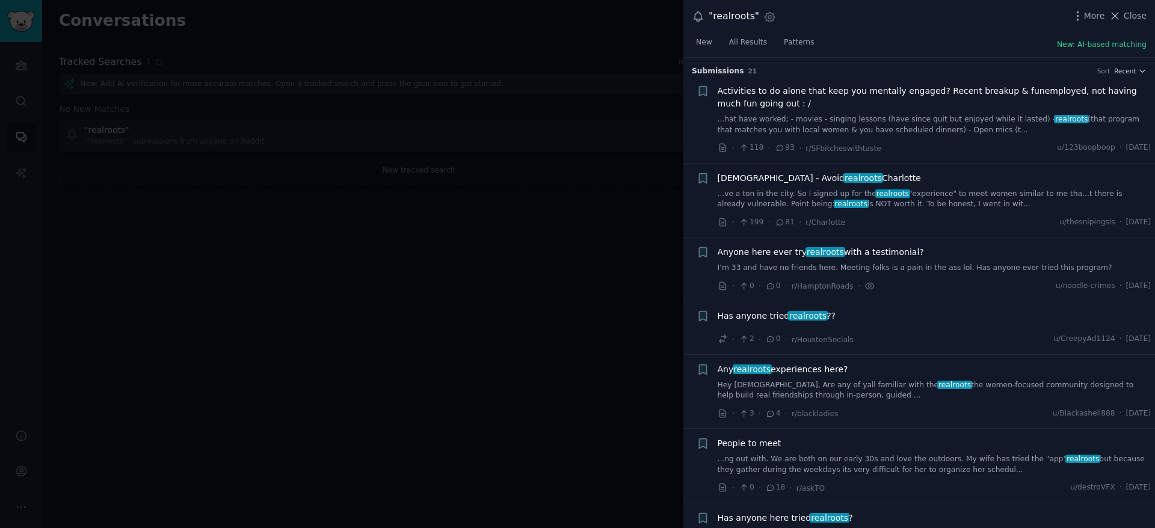
click at [520, 324] on div at bounding box center [577, 264] width 1155 height 528
